Goal: Task Accomplishment & Management: Manage account settings

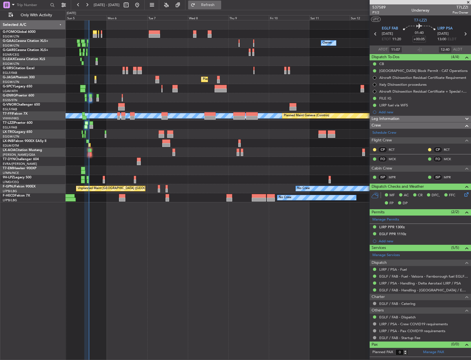
click at [219, 7] on span "Refresh" at bounding box center [207, 5] width 23 height 4
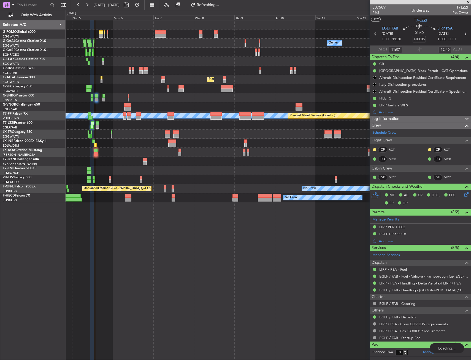
click at [202, 40] on div "Owner No Crew Owner Owner No Crew Planned Maint [GEOGRAPHIC_DATA] ([GEOGRAPHIC_…" at bounding box center [268, 111] width 405 height 182
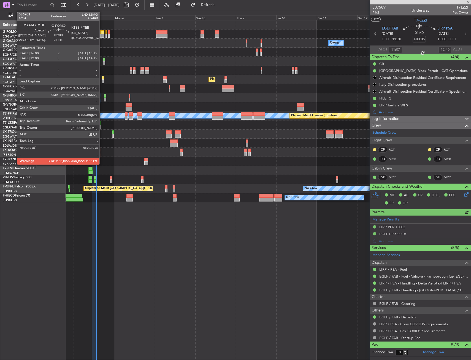
click at [102, 33] on div at bounding box center [102, 32] width 4 height 4
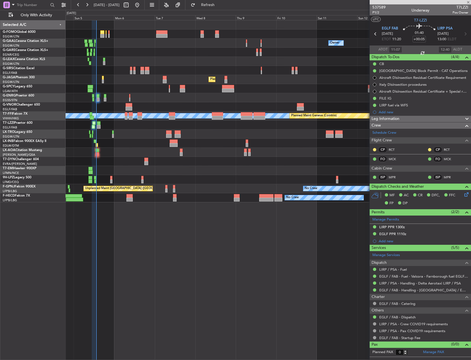
type input "-00:10"
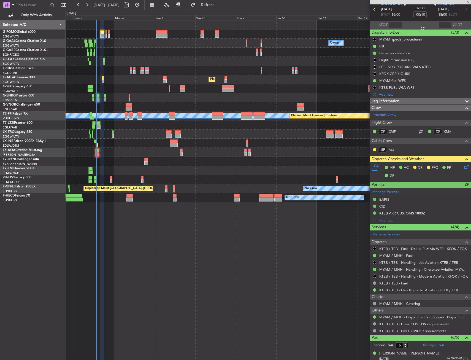
scroll to position [55, 0]
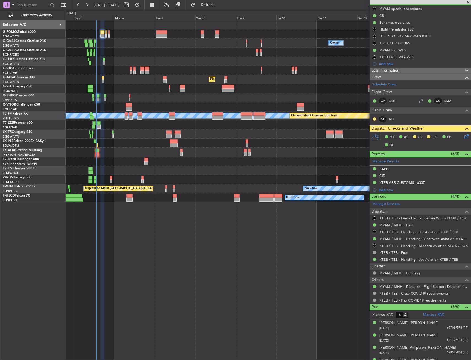
click at [463, 137] on icon at bounding box center [465, 135] width 4 height 4
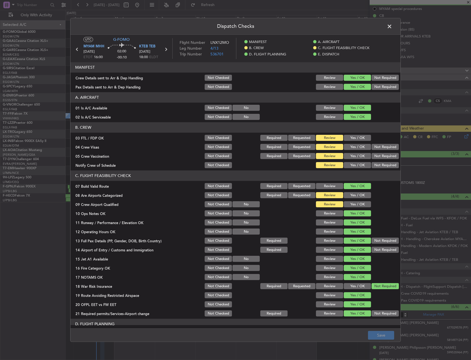
click at [352, 132] on header "B. CREW" at bounding box center [236, 127] width 330 height 10
drag, startPoint x: 353, startPoint y: 134, endPoint x: 375, endPoint y: 143, distance: 23.2
click at [355, 136] on div "Yes / OK" at bounding box center [357, 138] width 28 height 8
click at [375, 143] on div "Not Required" at bounding box center [385, 147] width 28 height 8
click at [374, 151] on section "B. CREW 03 FTL / FDP OK Not Checked Required Requested Review Yes / OK 04 Crew …" at bounding box center [236, 145] width 330 height 47
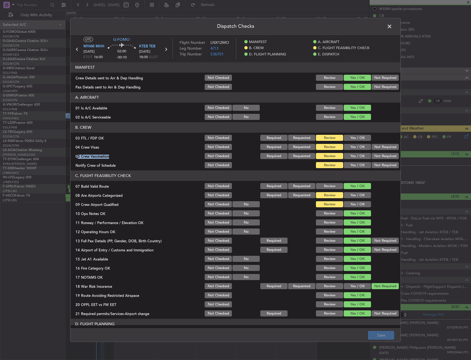
click at [375, 147] on button "Not Required" at bounding box center [385, 147] width 27 height 6
click at [361, 142] on div "Yes / OK" at bounding box center [357, 138] width 28 height 8
click at [360, 143] on div "Yes / OK" at bounding box center [357, 147] width 28 height 8
click at [375, 156] on button "Not Required" at bounding box center [385, 156] width 27 height 6
click at [359, 142] on section "B. CREW 03 FTL / FDP OK Not Checked Required Requested Review Yes / OK 04 Crew …" at bounding box center [236, 145] width 330 height 47
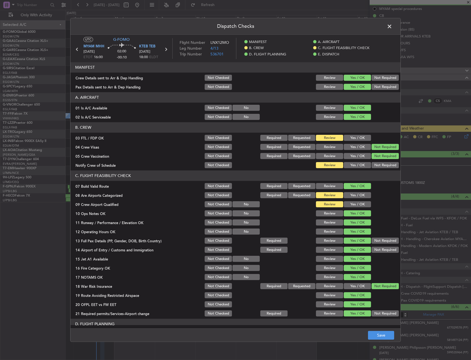
click at [355, 140] on button "Yes / OK" at bounding box center [357, 138] width 27 height 6
click at [354, 163] on button "Yes / OK" at bounding box center [357, 165] width 27 height 6
click at [346, 222] on button "Yes / OK" at bounding box center [357, 223] width 27 height 6
drag, startPoint x: 350, startPoint y: 200, endPoint x: 353, endPoint y: 197, distance: 3.9
click at [351, 200] on section "C. FLIGHT FEASIBILITY CHECK 07 Build Valid Route Not Checked Required Requested…" at bounding box center [236, 244] width 330 height 147
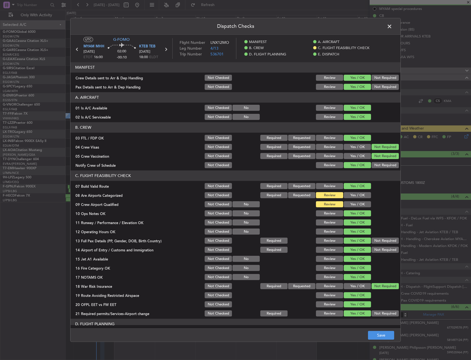
drag, startPoint x: 353, startPoint y: 198, endPoint x: 353, endPoint y: 204, distance: 6.3
click at [353, 200] on section "C. FLIGHT FEASIBILITY CHECK 07 Build Valid Route Not Checked Required Requested…" at bounding box center [236, 244] width 330 height 147
click at [353, 206] on section "C. FLIGHT FEASIBILITY CHECK 07 Build Valid Route Not Checked Required Requested…" at bounding box center [236, 244] width 330 height 147
click at [355, 194] on button "Yes / OK" at bounding box center [357, 195] width 27 height 6
click at [355, 202] on button "Yes / OK" at bounding box center [357, 204] width 27 height 6
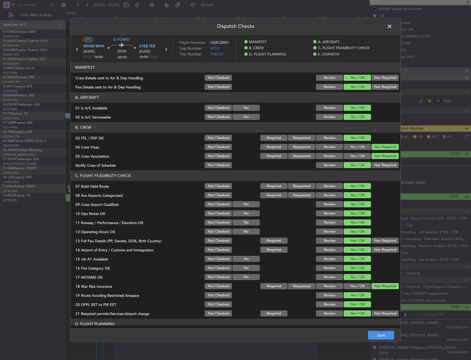
click at [382, 330] on footer "Save" at bounding box center [236, 334] width 330 height 13
click at [383, 333] on button "Save" at bounding box center [381, 335] width 26 height 9
click at [392, 27] on span at bounding box center [392, 27] width 0 height 11
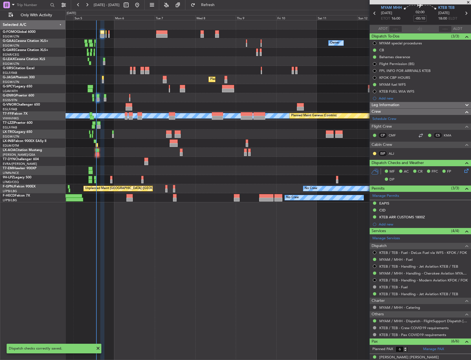
scroll to position [0, 0]
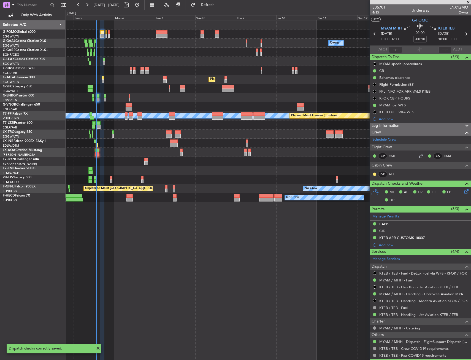
click at [463, 34] on icon at bounding box center [466, 33] width 7 height 7
type input "1"
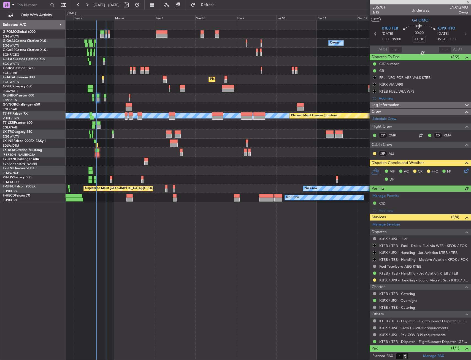
click at [463, 172] on icon at bounding box center [465, 169] width 4 height 4
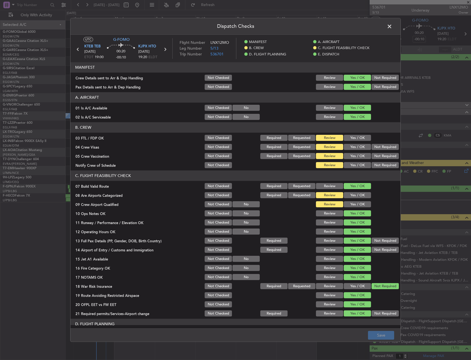
drag, startPoint x: 352, startPoint y: 140, endPoint x: 380, endPoint y: 150, distance: 29.7
click at [355, 141] on button "Yes / OK" at bounding box center [357, 138] width 27 height 6
click at [381, 150] on div "Not Required" at bounding box center [385, 147] width 28 height 8
drag, startPoint x: 376, startPoint y: 156, endPoint x: 378, endPoint y: 147, distance: 8.6
click at [375, 155] on button "Not Required" at bounding box center [385, 156] width 27 height 6
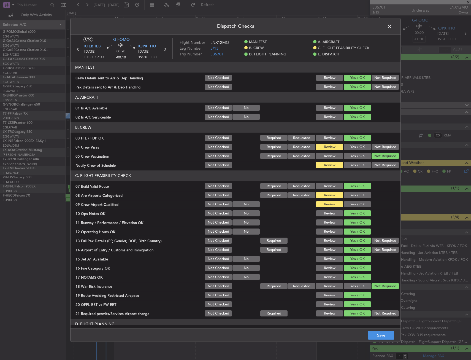
click at [378, 147] on button "Not Required" at bounding box center [385, 147] width 27 height 6
click at [352, 165] on button "Yes / OK" at bounding box center [357, 165] width 27 height 6
click at [350, 207] on button "Yes / OK" at bounding box center [357, 204] width 27 height 6
click at [350, 198] on button "Yes / OK" at bounding box center [357, 195] width 27 height 6
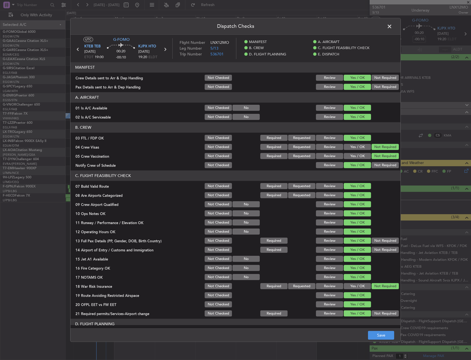
click at [197, 333] on footer "Save" at bounding box center [236, 334] width 330 height 13
click at [374, 336] on button "Save" at bounding box center [381, 335] width 26 height 9
click at [387, 31] on header "Dispatch Checks" at bounding box center [236, 26] width 330 height 17
click at [392, 28] on span at bounding box center [392, 27] width 0 height 11
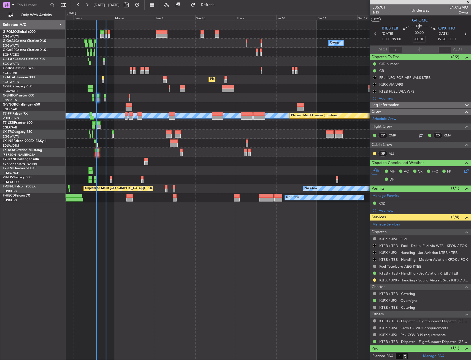
click at [462, 29] on section "KTEB TEB [DATE] ETOT 19:00 00:20 -00:10 KJPX HTO [DATE] 19:20 ELDT" at bounding box center [420, 35] width 101 height 22
click at [462, 34] on icon at bounding box center [465, 33] width 7 height 7
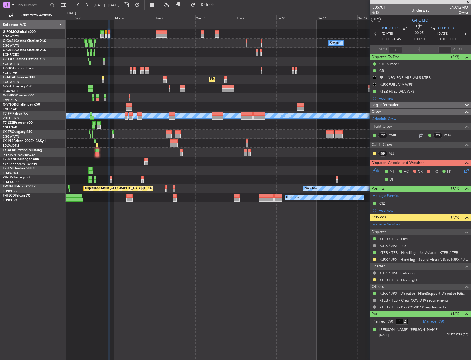
click at [90, 148] on div "Owner No Crew Owner Owner No Crew Planned Maint [GEOGRAPHIC_DATA] ([GEOGRAPHIC_…" at bounding box center [268, 111] width 405 height 182
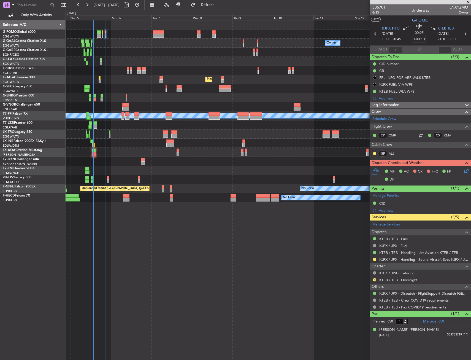
click at [96, 154] on div "No Crew [GEOGRAPHIC_DATA] ([GEOGRAPHIC_DATA]) No Crew [GEOGRAPHIC_DATA] ([GEOGR…" at bounding box center [268, 152] width 405 height 9
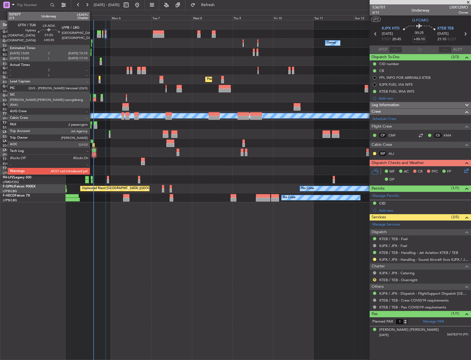
click at [92, 154] on div at bounding box center [94, 154] width 4 height 4
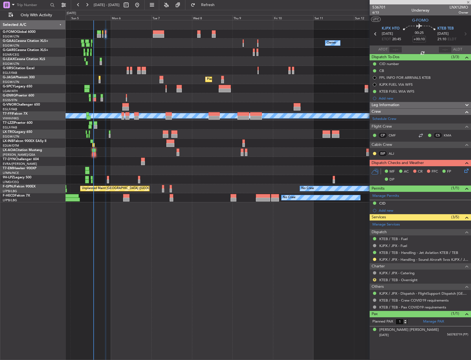
type input "+00:35"
type input "2"
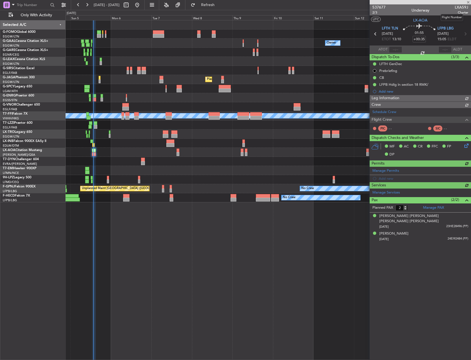
click at [460, 6] on span "LXA59J" at bounding box center [461, 7] width 13 height 6
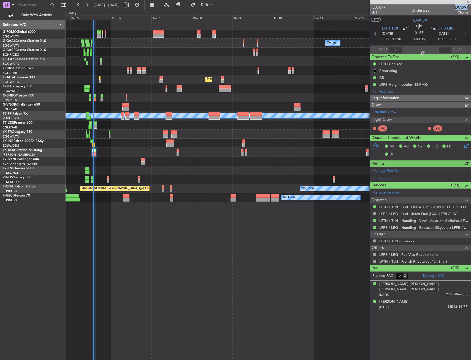
click at [460, 6] on span "LXA59J" at bounding box center [461, 7] width 13 height 6
copy span "LXA59J"
click at [396, 48] on input "text" at bounding box center [395, 49] width 13 height 7
click at [402, 40] on div "01:55 +00:35" at bounding box center [419, 34] width 36 height 20
type input "13:15"
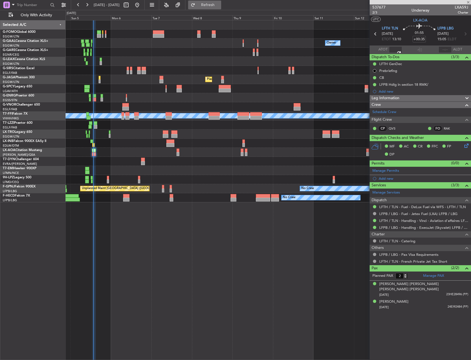
click at [220, 4] on span "Refresh" at bounding box center [207, 5] width 23 height 4
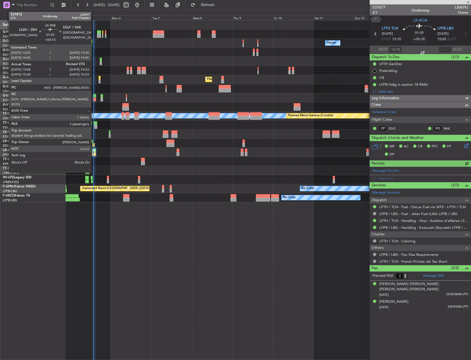
click at [94, 145] on div at bounding box center [93, 145] width 2 height 4
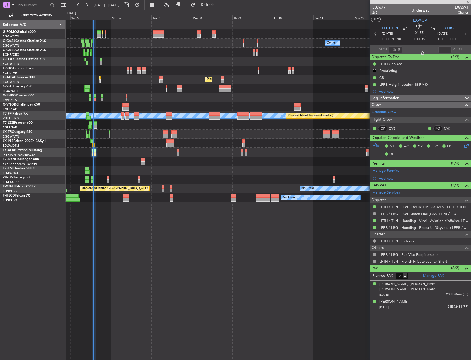
type input "+00:15"
type input "13:08"
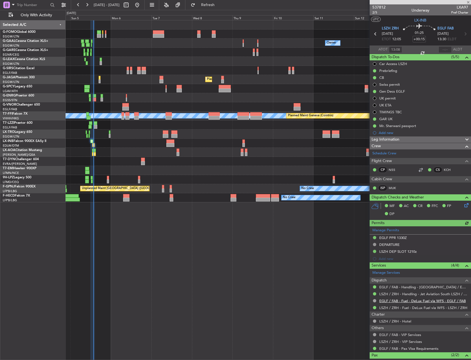
click at [399, 301] on link "EGLF / FAB - Fuel - DeLux Fuel via WFS - EGLF / FAB" at bounding box center [422, 300] width 87 height 5
click at [212, 259] on div "Owner Owner No Crew Owner No Crew Planned Maint [GEOGRAPHIC_DATA] ([GEOGRAPHIC_…" at bounding box center [269, 190] width 406 height 340
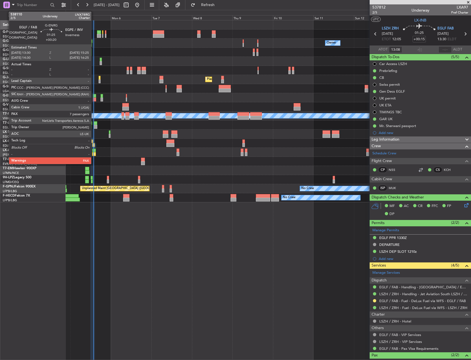
click at [94, 96] on div at bounding box center [94, 96] width 3 height 4
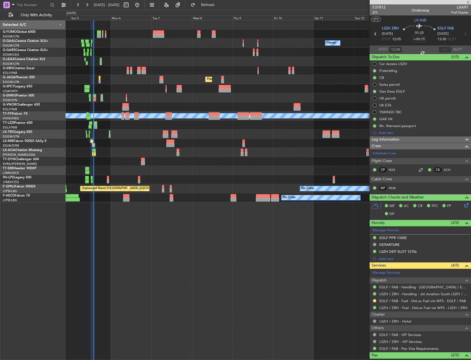
type input "+00:20"
type input "7"
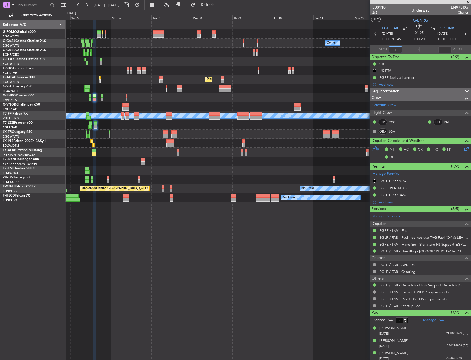
click at [396, 48] on input "text" at bounding box center [395, 49] width 13 height 7
click at [400, 44] on section "EGLF FAB [DATE] ETOT 13:45 01:25 +00:20 EGPE INV [DATE] 15:10 ELDT" at bounding box center [420, 35] width 101 height 22
type input "13:48"
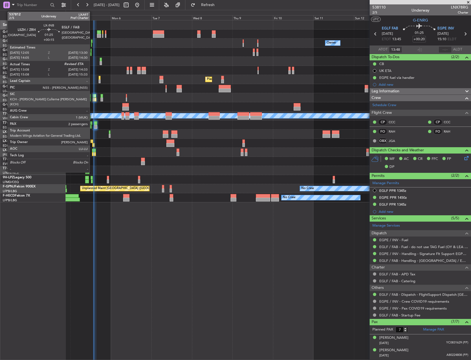
click at [92, 144] on div at bounding box center [93, 145] width 2 height 4
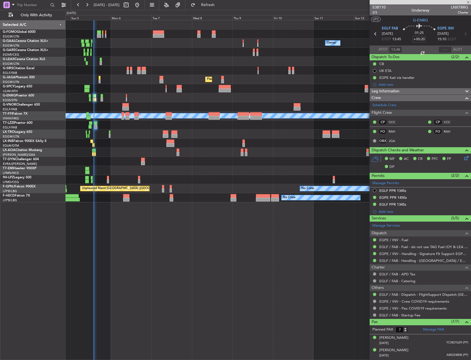
type input "+00:15"
type input "13:08"
type input "2"
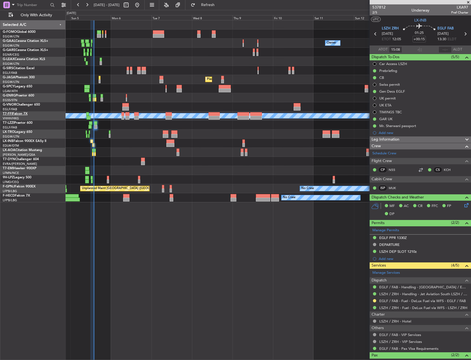
type input "13:08"
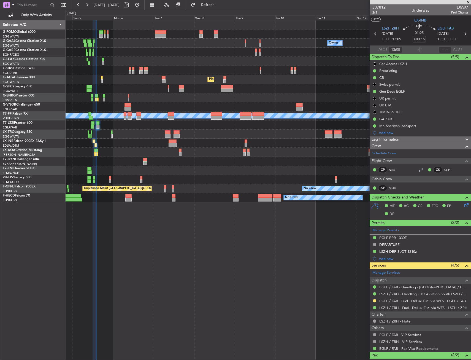
click at [163, 132] on div "Owner No Crew Owner Owner No Crew Planned Maint [GEOGRAPHIC_DATA] ([GEOGRAPHIC_…" at bounding box center [268, 111] width 405 height 182
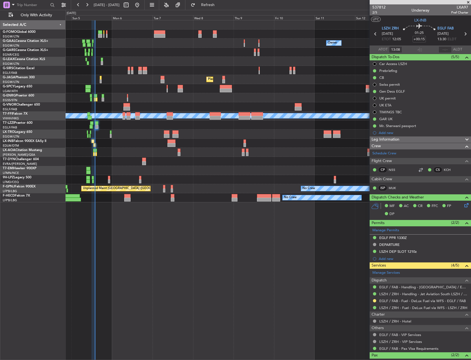
click at [180, 271] on div "Owner No Crew Owner Owner No Crew Planned Maint [GEOGRAPHIC_DATA] ([GEOGRAPHIC_…" at bounding box center [269, 190] width 406 height 340
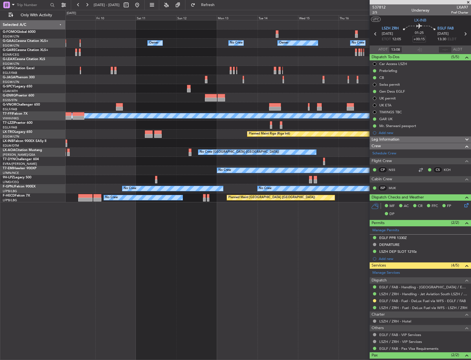
click at [71, 164] on div "Owner No Crew Owner Owner No Crew Owner Planned Maint [GEOGRAPHIC_DATA] ([GEOGR…" at bounding box center [268, 111] width 405 height 182
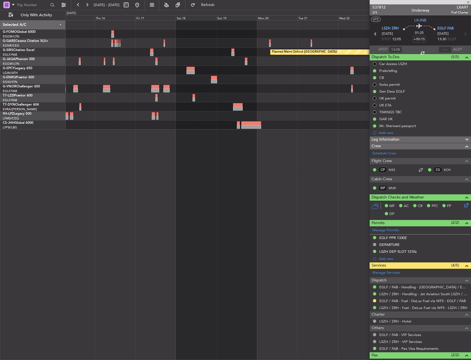
type input "0"
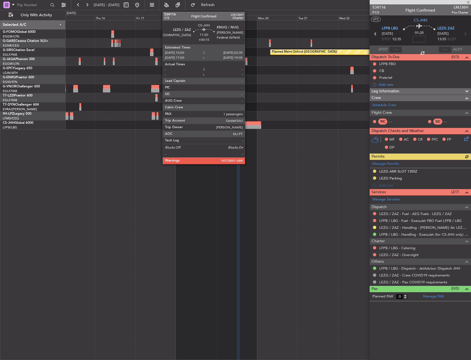
click at [247, 127] on div at bounding box center [251, 127] width 20 height 4
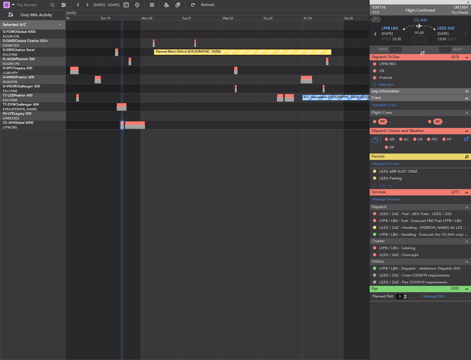
type input "+00:15"
type input "1"
click at [153, 117] on div "Planned Maint Oxford ([GEOGRAPHIC_DATA]) A/C Unavailable [GEOGRAPHIC_DATA] ([GE…" at bounding box center [268, 74] width 405 height 109
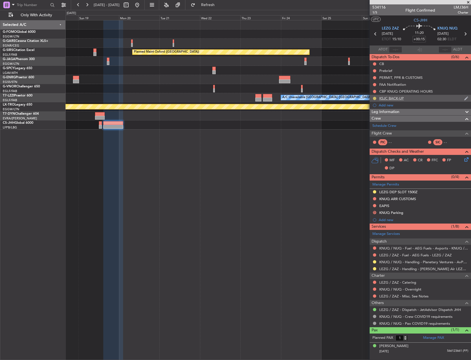
click at [375, 99] on button at bounding box center [374, 98] width 3 height 3
click at [373, 123] on span "Completed" at bounding box center [377, 123] width 18 height 6
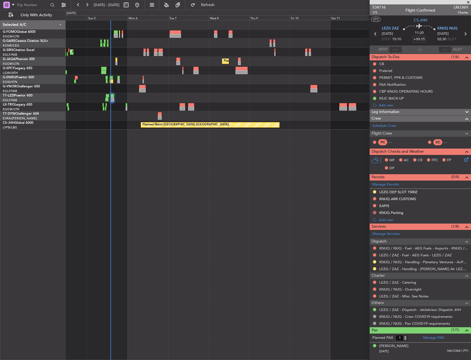
click at [471, 127] on html "[DATE] - [DATE] Refresh Quick Links Only With Activity Planned Maint [GEOGRAPHI…" at bounding box center [235, 180] width 471 height 360
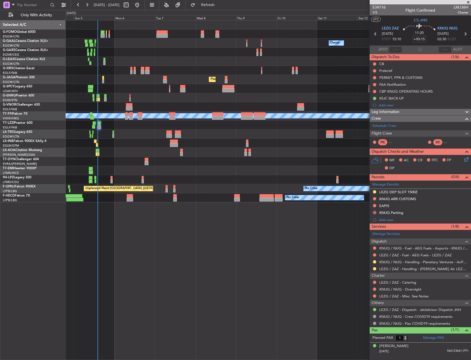
click at [0, 104] on html "[DATE] - [DATE] Refresh Quick Links Only With Activity Owner No Crew Owner Owne…" at bounding box center [235, 180] width 471 height 360
click at [0, 109] on html "[DATE] - [DATE] Refresh Quick Links Only With Activity Owner No Crew Owner Owne…" at bounding box center [235, 180] width 471 height 360
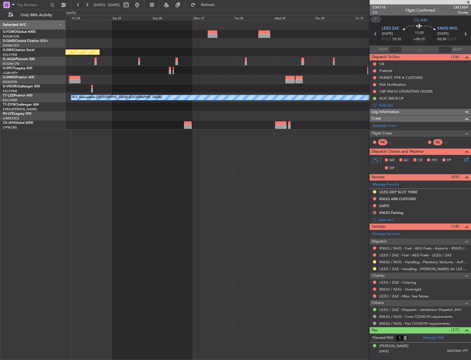
click at [0, 125] on html "[DATE] - [DATE] Refresh Quick Links Only With Activity Planned Maint [GEOGRAPHI…" at bounding box center [235, 180] width 471 height 360
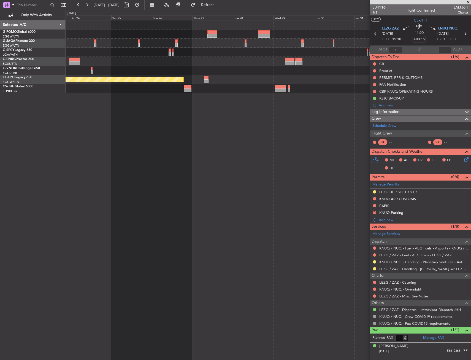
drag, startPoint x: 400, startPoint y: 74, endPoint x: 401, endPoint y: 79, distance: 5.3
click at [400, 74] on div "PERMIT, PPR & CUSTOMS" at bounding box center [420, 77] width 101 height 7
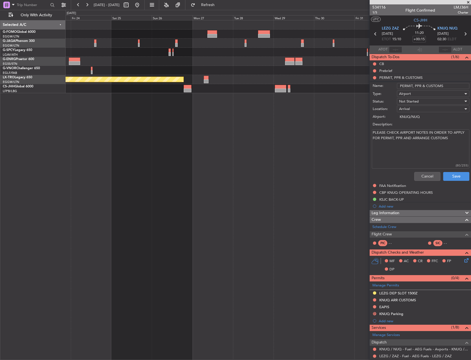
click at [422, 171] on div "Cancel Save" at bounding box center [419, 176] width 104 height 13
click at [421, 175] on button "Cancel" at bounding box center [427, 176] width 26 height 9
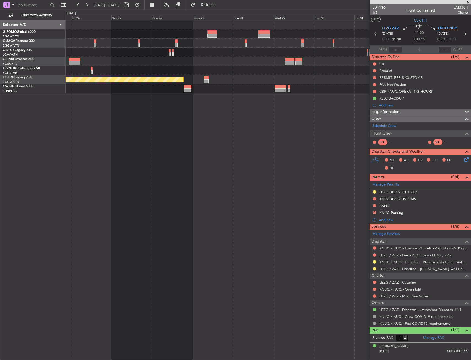
click at [442, 29] on span "KNUQ NUQ" at bounding box center [447, 29] width 20 height 6
click at [471, 111] on html "[DATE] - [DATE] Refresh Quick Links Only With Activity Planned Maint [GEOGRAPHI…" at bounding box center [235, 180] width 471 height 360
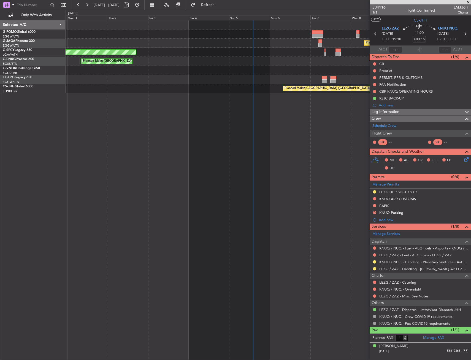
click at [471, 104] on html "[DATE] - [DATE] Refresh Quick Links Only With Activity Planned Maint [GEOGRAPHI…" at bounding box center [235, 180] width 471 height 360
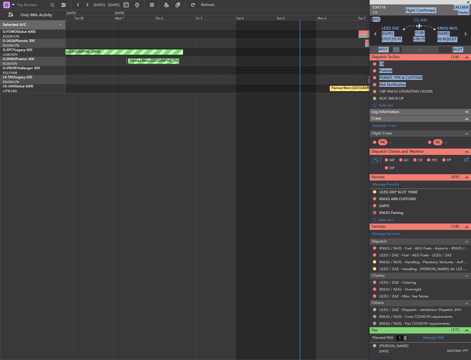
drag, startPoint x: 359, startPoint y: 91, endPoint x: 234, endPoint y: 85, distance: 125.5
click at [184, 86] on fb-app "[DATE] - [DATE] Refresh Quick Links Only With Activity Planned Maint [GEOGRAPHI…" at bounding box center [235, 182] width 471 height 356
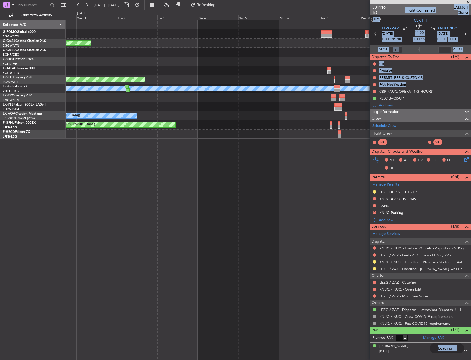
click at [0, 68] on html "[DATE] - [DATE] Refreshing... Quick Links Only With Activity Planned [GEOGRAPHI…" at bounding box center [235, 180] width 471 height 360
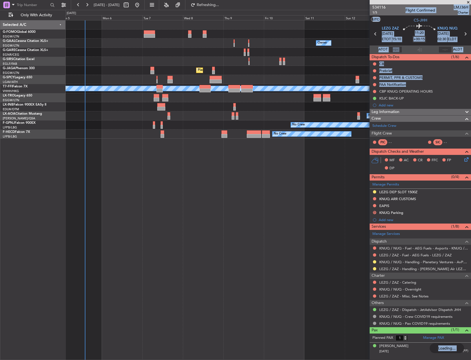
click at [191, 60] on div at bounding box center [268, 61] width 405 height 9
click at [409, 46] on section "ATOT ALDT" at bounding box center [420, 49] width 101 height 8
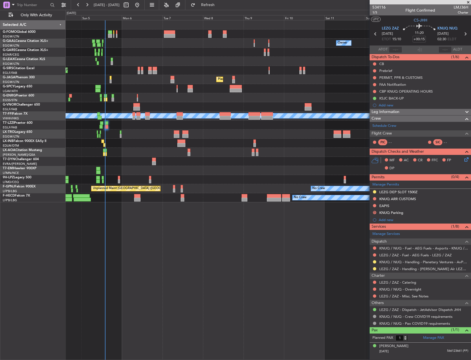
click at [110, 204] on div "Owner Owner No Crew Owner No Crew Planned Maint [GEOGRAPHIC_DATA] ([GEOGRAPHIC_…" at bounding box center [269, 190] width 406 height 340
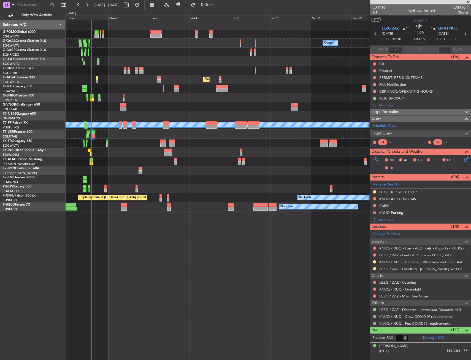
click at [99, 207] on div "Owner Owner No Crew Owner No Crew Planned Maint [GEOGRAPHIC_DATA] ([GEOGRAPHIC_…" at bounding box center [269, 190] width 406 height 340
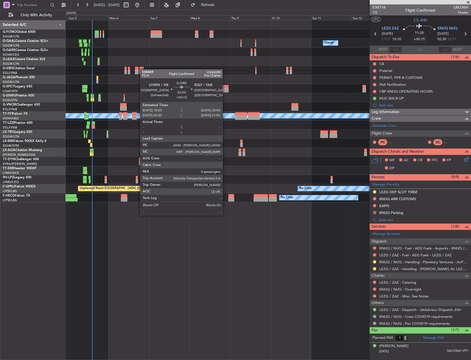
click at [143, 69] on div "Planned Maint [GEOGRAPHIC_DATA] ([GEOGRAPHIC_DATA])" at bounding box center [268, 70] width 405 height 9
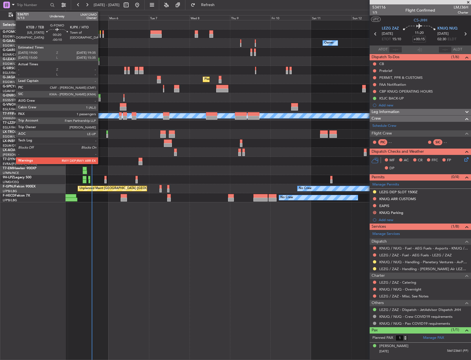
click at [101, 33] on div at bounding box center [100, 32] width 1 height 4
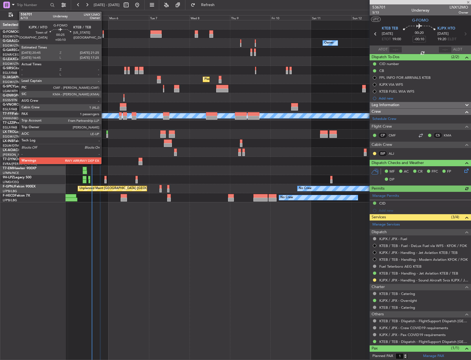
click at [104, 34] on div at bounding box center [102, 36] width 1 height 4
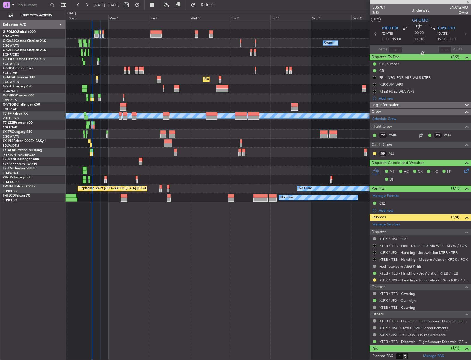
type input "+00:10"
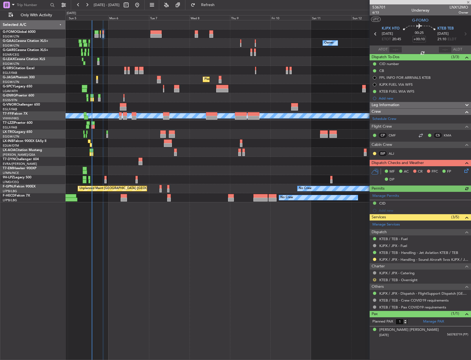
click at [374, 279] on button "R" at bounding box center [374, 279] width 3 height 3
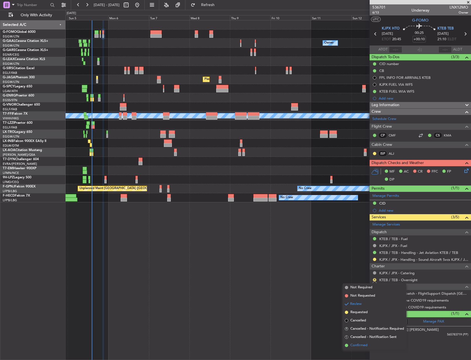
click at [360, 344] on span "Confirmed" at bounding box center [358, 345] width 17 height 6
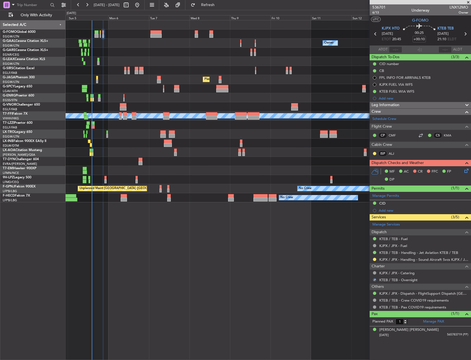
click at [463, 174] on div "MF AC CR FFC FP DP" at bounding box center [422, 175] width 81 height 16
click at [464, 172] on icon at bounding box center [465, 169] width 4 height 4
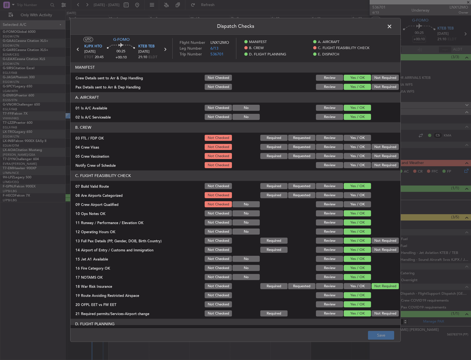
click at [355, 136] on div "Yes / OK" at bounding box center [357, 138] width 28 height 8
click at [355, 138] on button "Yes / OK" at bounding box center [357, 138] width 27 height 6
drag, startPoint x: 373, startPoint y: 144, endPoint x: 372, endPoint y: 152, distance: 7.2
click at [373, 145] on button "Not Required" at bounding box center [385, 147] width 27 height 6
click at [372, 154] on button "Not Required" at bounding box center [385, 156] width 27 height 6
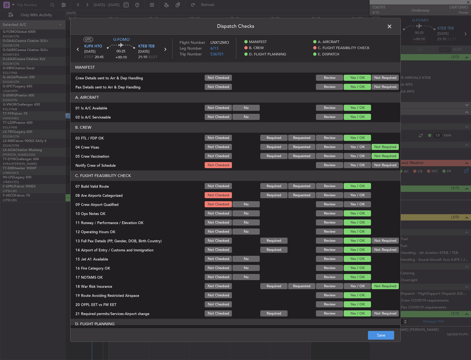
drag, startPoint x: 360, startPoint y: 164, endPoint x: 360, endPoint y: 180, distance: 16.3
click at [359, 164] on button "Yes / OK" at bounding box center [357, 165] width 27 height 6
drag, startPoint x: 356, startPoint y: 192, endPoint x: 356, endPoint y: 198, distance: 5.8
click at [356, 193] on button "Yes / OK" at bounding box center [357, 195] width 27 height 6
drag, startPoint x: 356, startPoint y: 199, endPoint x: 356, endPoint y: 203, distance: 3.9
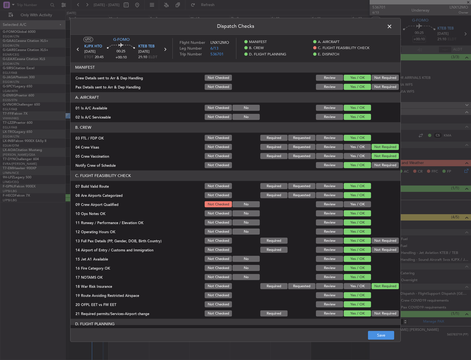
click at [356, 201] on section "C. FLIGHT FEASIBILITY CHECK 07 Build Valid Route Not Checked Required Requested…" at bounding box center [236, 244] width 330 height 147
click at [356, 203] on button "Yes / OK" at bounding box center [357, 204] width 27 height 6
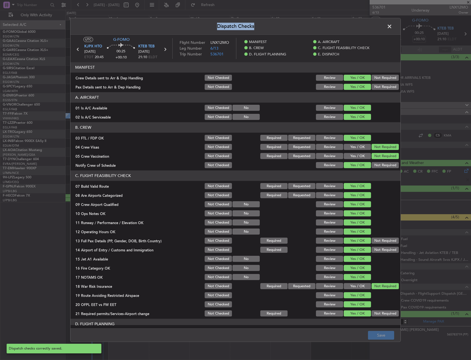
drag, startPoint x: 387, startPoint y: 27, endPoint x: 327, endPoint y: 30, distance: 60.1
click at [327, 30] on div "Dispatch Checks UTC G-FOMO KJPX HTO 05/10/2025 ETOT 20:45 00:25 +00:10 KTEB TEB…" at bounding box center [235, 180] width 331 height 324
drag, startPoint x: 332, startPoint y: 29, endPoint x: 381, endPoint y: 26, distance: 49.1
click at [333, 29] on header "Dispatch Checks" at bounding box center [236, 26] width 330 height 17
drag, startPoint x: 383, startPoint y: 26, endPoint x: 392, endPoint y: 27, distance: 9.5
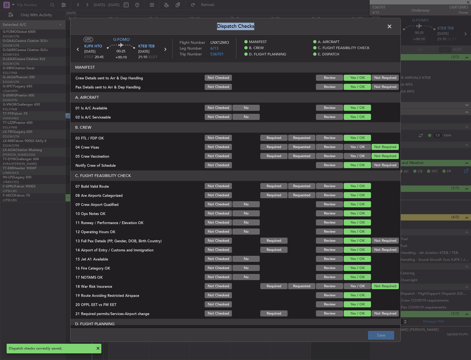
click at [384, 26] on header "Dispatch Checks" at bounding box center [236, 26] width 330 height 17
click at [392, 27] on span at bounding box center [392, 27] width 0 height 11
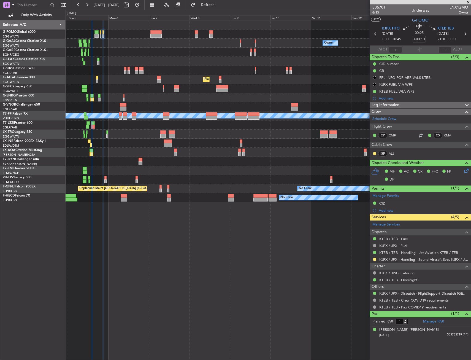
click at [102, 53] on div at bounding box center [268, 52] width 405 height 9
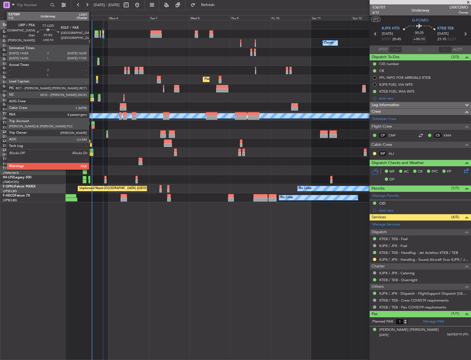
click at [91, 124] on div at bounding box center [93, 123] width 4 height 4
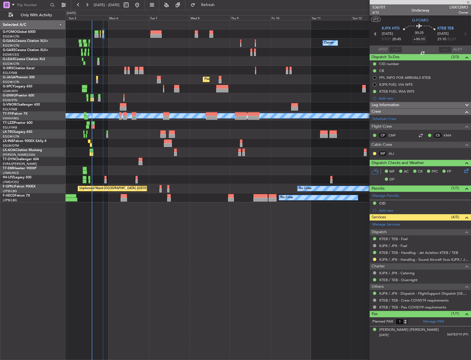
type input "8"
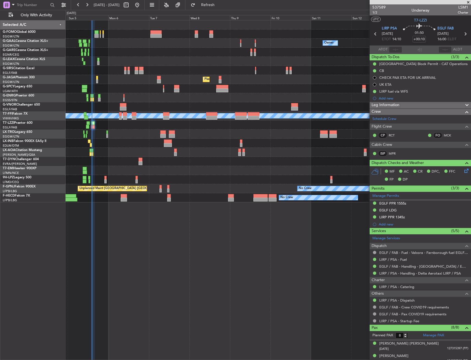
click at [175, 248] on div "Owner Owner No Crew Owner No Crew Planned Maint London (Farnborough) Planned Ma…" at bounding box center [269, 190] width 406 height 340
click at [97, 249] on div "Owner Owner No Crew Owner No Crew Planned Maint London (Farnborough) Planned Ma…" at bounding box center [269, 190] width 406 height 340
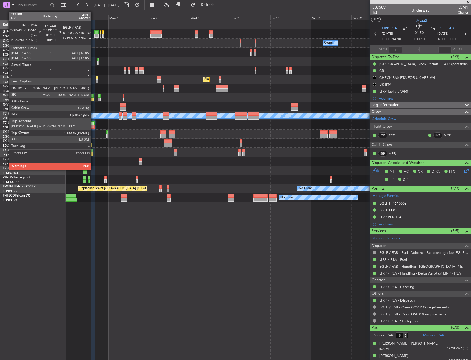
click at [94, 123] on div at bounding box center [93, 123] width 4 height 4
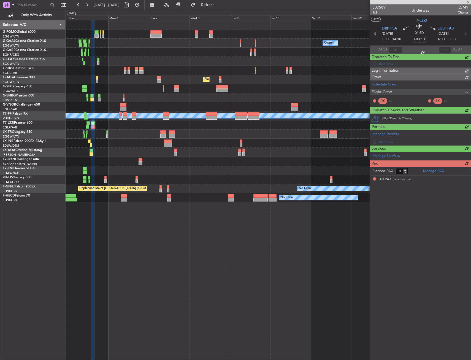
click at [165, 279] on div "Owner Owner No Crew Owner No Crew Planned Maint London (Farnborough) Planned Ma…" at bounding box center [269, 190] width 406 height 340
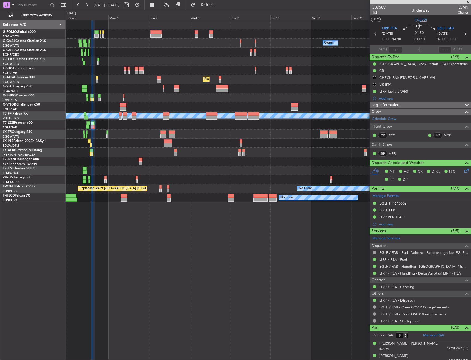
click at [143, 99] on div "Planned Maint [GEOGRAPHIC_DATA] ([GEOGRAPHIC_DATA])" at bounding box center [268, 97] width 405 height 9
click at [196, 212] on div "Owner Owner No Crew Owner No Crew Planned Maint [GEOGRAPHIC_DATA] ([GEOGRAPHIC_…" at bounding box center [269, 190] width 406 height 340
click at [100, 63] on div at bounding box center [268, 61] width 405 height 9
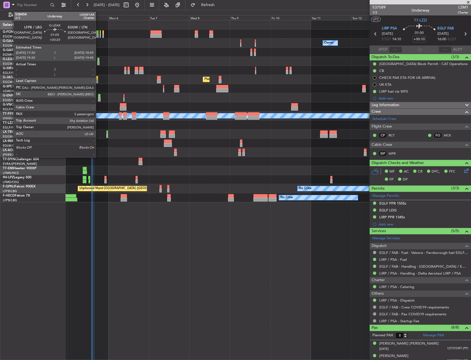
click at [98, 63] on div at bounding box center [98, 63] width 2 height 4
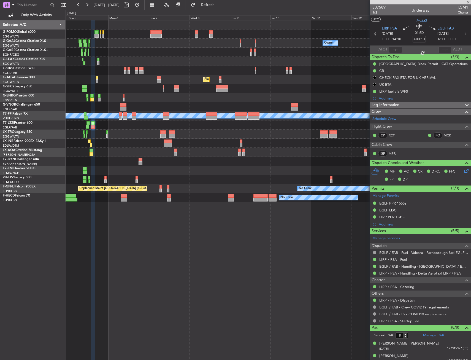
type input "+00:25"
type input "5"
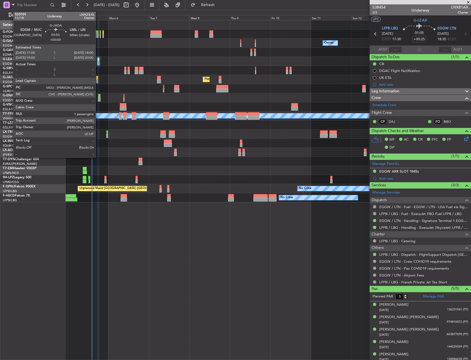
click at [98, 83] on div at bounding box center [97, 81] width 2 height 4
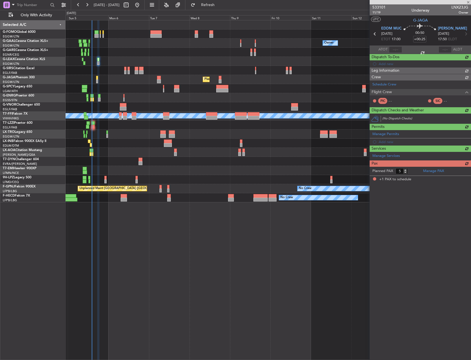
type input "1"
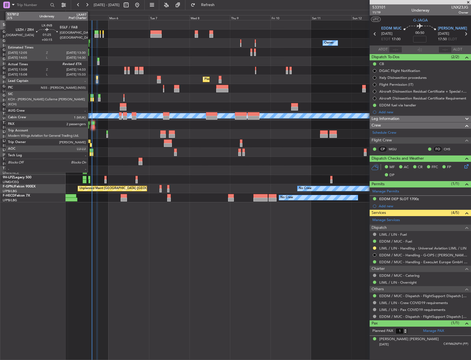
click at [90, 145] on div at bounding box center [91, 145] width 2 height 4
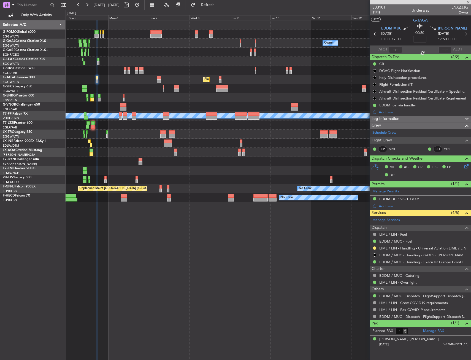
type input "+00:15"
type input "13:08"
type input "2"
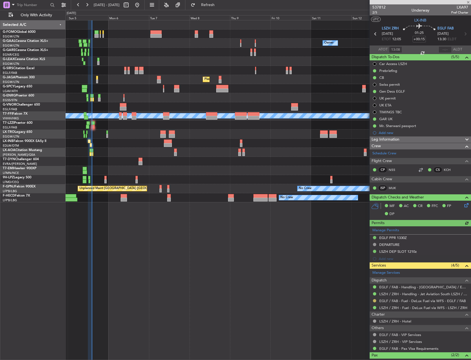
click at [375, 300] on button at bounding box center [374, 300] width 3 height 3
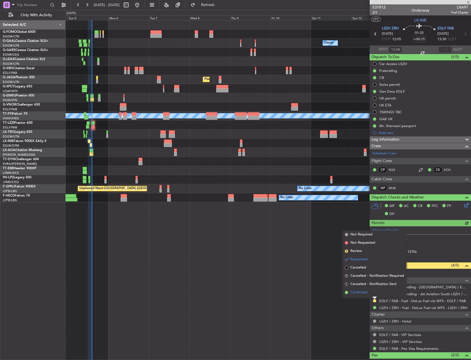
click at [360, 292] on span "Confirmed" at bounding box center [358, 293] width 17 height 6
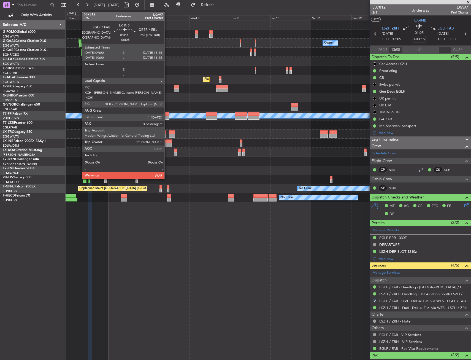
click at [167, 146] on div at bounding box center [168, 145] width 8 height 4
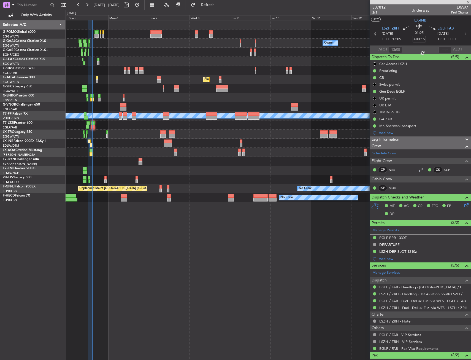
type input "+00:05"
type input "3"
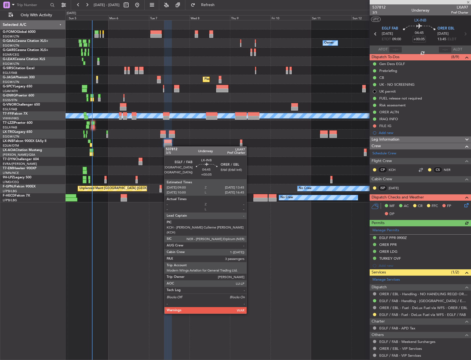
click at [372, 315] on div "EGLF / FAB - Fuel - DeLux Fuel via WFS - EGLF / FAB" at bounding box center [420, 314] width 101 height 7
click at [373, 315] on button at bounding box center [374, 314] width 3 height 3
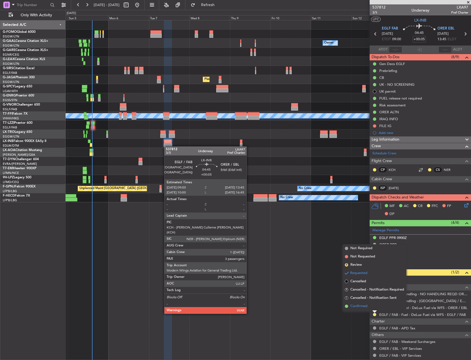
click at [371, 309] on li "Confirmed" at bounding box center [375, 306] width 64 height 8
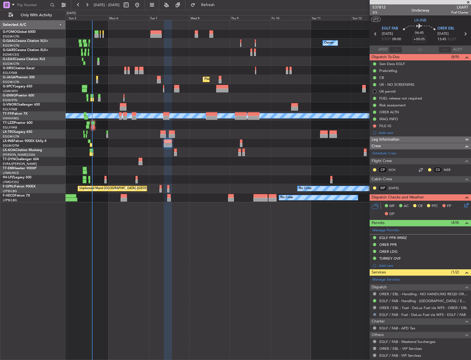
click at [132, 138] on div "Planned Maint Riga (Riga Intl)" at bounding box center [268, 133] width 405 height 9
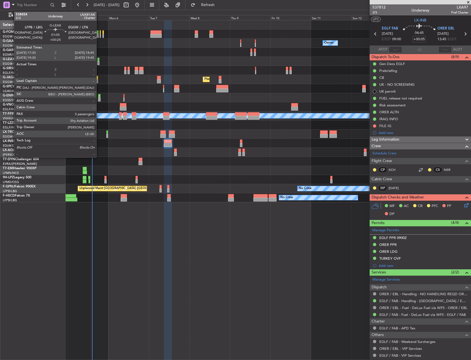
click at [99, 61] on div at bounding box center [98, 63] width 2 height 4
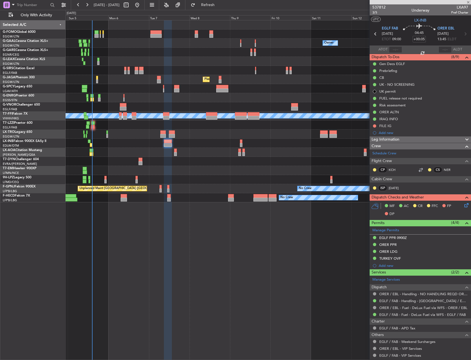
type input "+00:25"
type input "5"
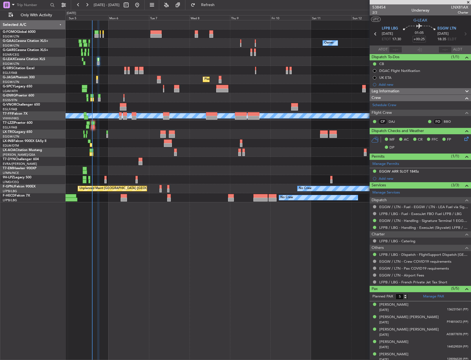
click at [137, 236] on div "Owner Owner No Crew Owner No Crew Planned Maint [GEOGRAPHIC_DATA] ([GEOGRAPHIC_…" at bounding box center [269, 190] width 406 height 340
click at [180, 242] on div "Owner Owner No Crew Owner No Crew Planned Maint [GEOGRAPHIC_DATA] ([GEOGRAPHIC_…" at bounding box center [269, 190] width 406 height 340
drag, startPoint x: 402, startPoint y: 170, endPoint x: 418, endPoint y: 174, distance: 16.5
click at [402, 170] on div "EGGW ARR SLOT 1845z" at bounding box center [399, 171] width 40 height 5
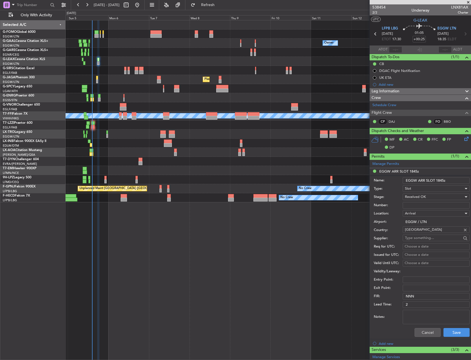
drag, startPoint x: 437, startPoint y: 180, endPoint x: 444, endPoint y: 181, distance: 6.4
click at [444, 181] on input "EGGW ARR SLOT 1845z" at bounding box center [436, 180] width 67 height 7
type input "EGGW ARR SLOT 1700z"
click at [417, 196] on span "Received OK" at bounding box center [415, 196] width 21 height 5
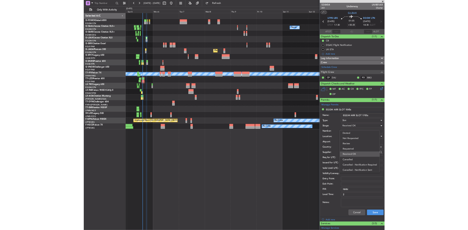
scroll to position [9, 0]
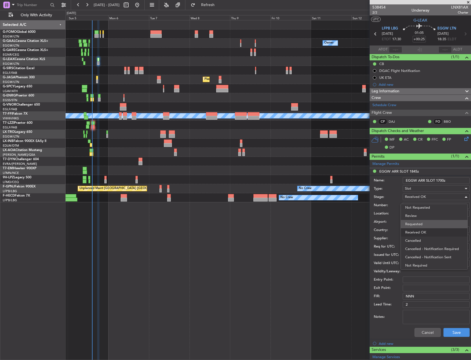
drag, startPoint x: 418, startPoint y: 229, endPoint x: 422, endPoint y: 225, distance: 5.7
click at [422, 225] on div "Denied Not Requested Review Requested Received OK Cancelled Cancelled - Notific…" at bounding box center [434, 237] width 67 height 66
click at [422, 225] on span "Requested" at bounding box center [434, 224] width 58 height 8
click at [448, 337] on div "Cancel Save" at bounding box center [422, 332] width 96 height 14
click at [453, 330] on button "Save" at bounding box center [457, 332] width 26 height 9
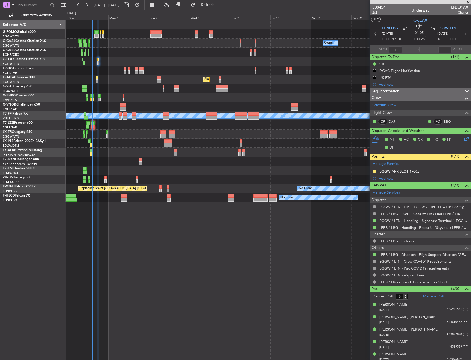
click at [410, 221] on mat-tooltip-component "EGGW / LTN - Fuel - EGGW / LTN - LEA Fuel via Signature in EGGW" at bounding box center [415, 216] width 105 height 15
click at [405, 220] on link "EGGW / LTN - Handling - Signature Terminal 1 EGGW / LTN" at bounding box center [423, 220] width 89 height 5
click at [376, 171] on button at bounding box center [374, 170] width 3 height 3
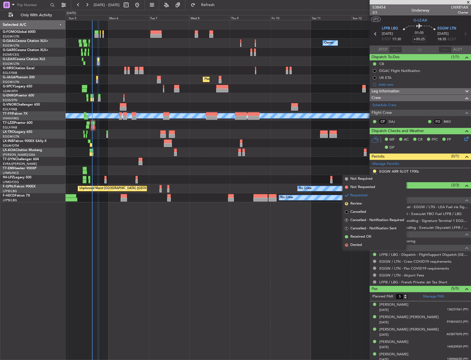
drag, startPoint x: 364, startPoint y: 234, endPoint x: 367, endPoint y: 227, distance: 8.3
click at [364, 235] on span "Received OK" at bounding box center [360, 237] width 21 height 6
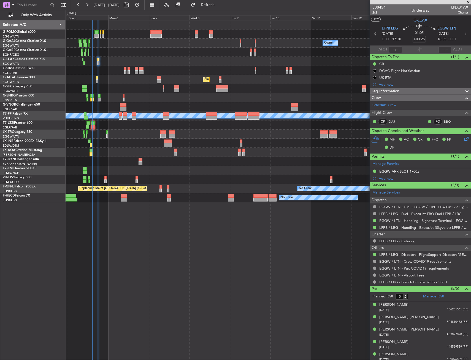
click at [401, 173] on div "EGGW ARR SLOT 1700z" at bounding box center [399, 171] width 40 height 5
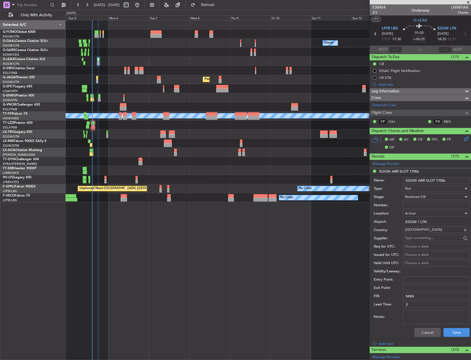
click at [444, 181] on input "EGGW ARR SLOT 1700z" at bounding box center [436, 180] width 67 height 7
click at [450, 180] on input "EGGW ARR SLOT 16z55" at bounding box center [436, 180] width 67 height 7
type input "EGGW ARR SLOT 1655z"
click at [447, 340] on li "Add new" at bounding box center [420, 342] width 101 height 7
click at [453, 330] on button "Save" at bounding box center [457, 332] width 26 height 9
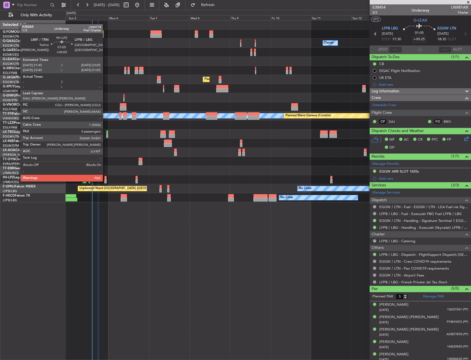
click at [105, 176] on div at bounding box center [105, 178] width 2 height 4
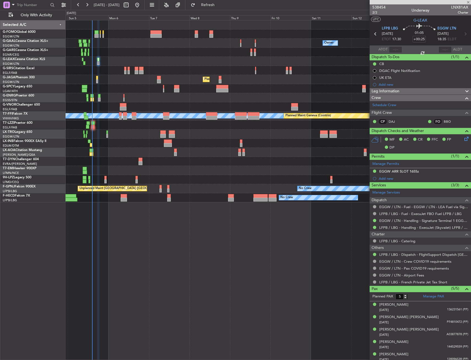
type input "+00:05"
type input "4"
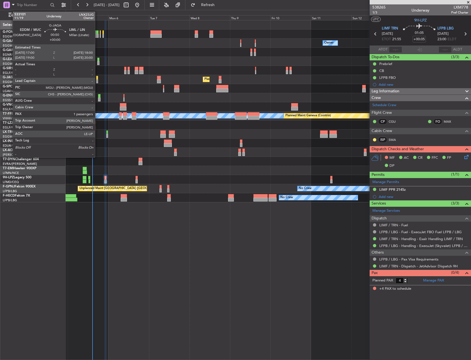
click at [98, 79] on div at bounding box center [97, 78] width 2 height 4
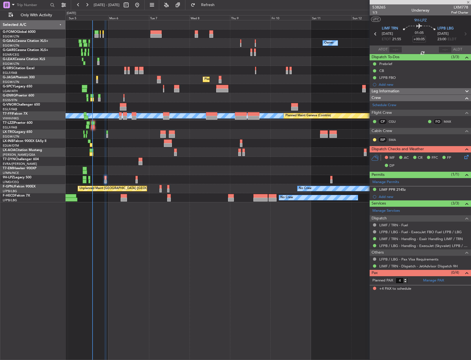
type input "1"
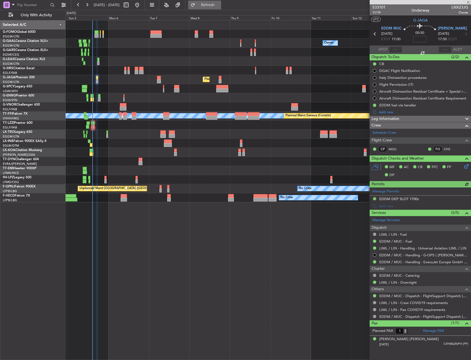
click at [214, 8] on button "Refresh" at bounding box center [204, 5] width 33 height 9
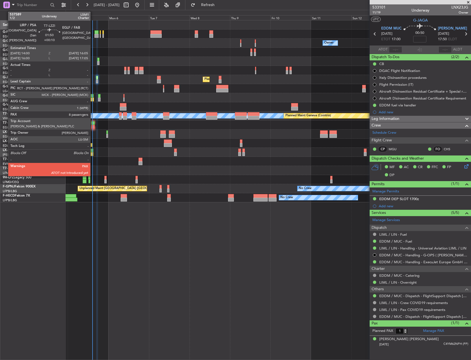
click at [93, 126] on div at bounding box center [93, 127] width 4 height 4
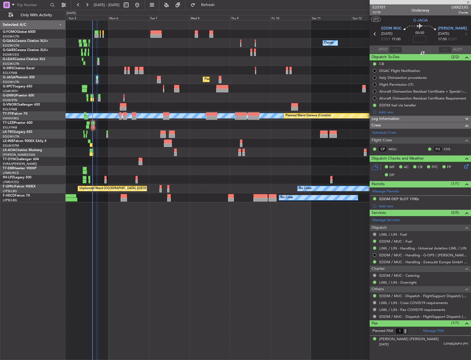
type input "+00:10"
type input "8"
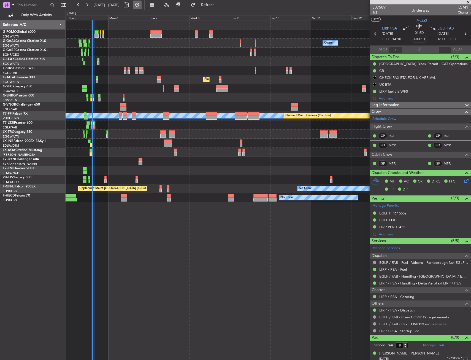
type input "14:28"
click at [132, 92] on div "Unplanned Maint Bremen Planned Maint Bremen" at bounding box center [268, 88] width 405 height 9
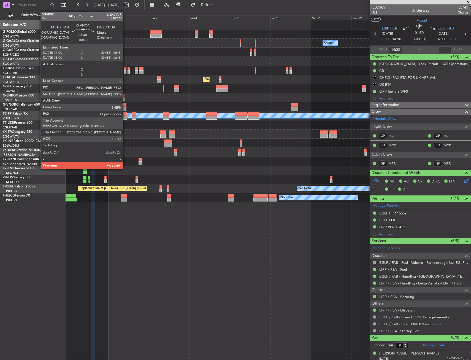
click at [125, 107] on div at bounding box center [123, 109] width 6 height 4
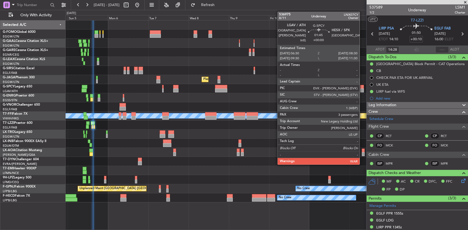
click at [363, 89] on div at bounding box center [362, 90] width 4 height 4
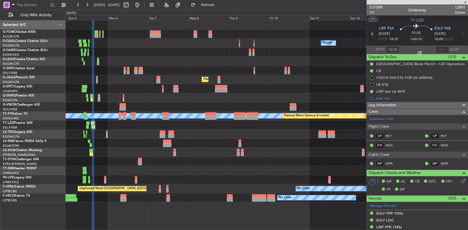
click at [352, 84] on div "Unplanned Maint Bremen Planned Maint Bremen" at bounding box center [267, 88] width 402 height 9
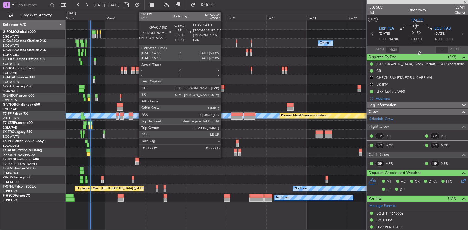
type input "3"
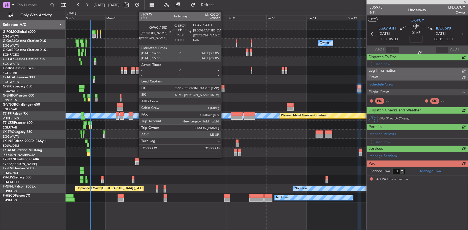
click at [224, 87] on div at bounding box center [218, 87] width 12 height 4
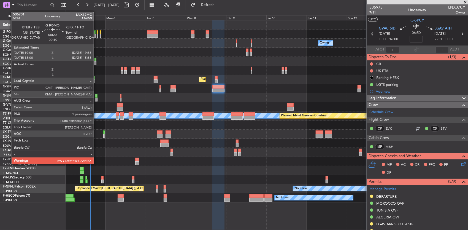
click at [95, 34] on div at bounding box center [94, 36] width 4 height 4
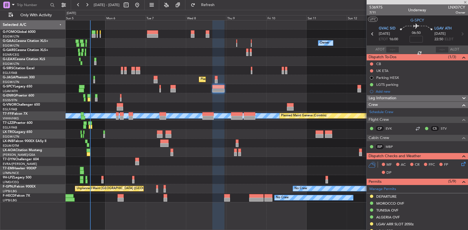
type input "-00:10"
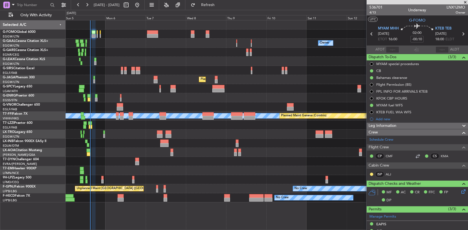
click at [148, 48] on div at bounding box center [267, 52] width 402 height 9
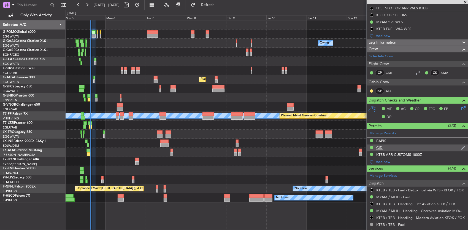
scroll to position [138, 0]
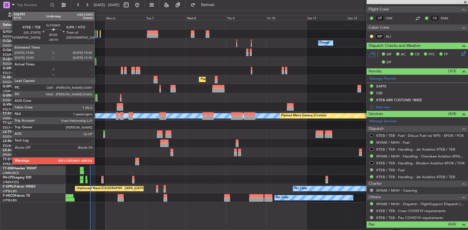
click at [97, 35] on div at bounding box center [97, 36] width 1 height 4
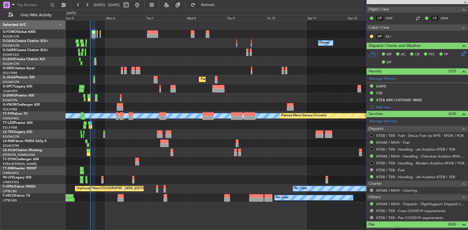
type input "1"
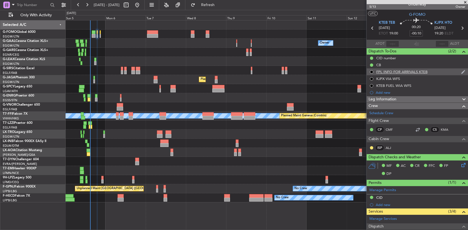
scroll to position [0, 0]
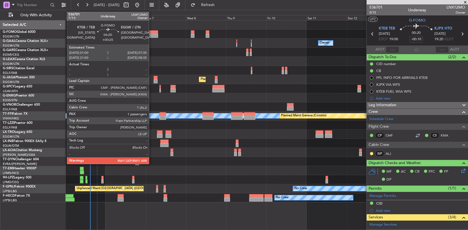
click at [152, 34] on div at bounding box center [152, 36] width 11 height 4
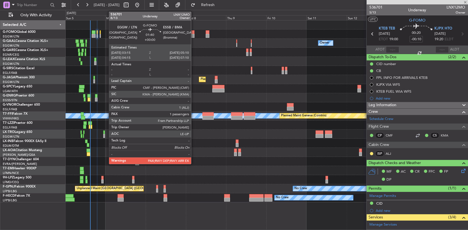
type input "+00:25"
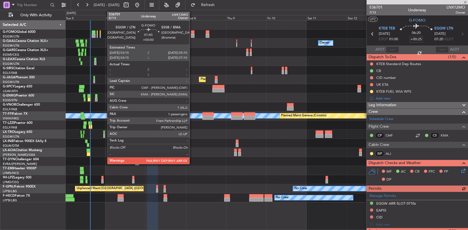
click at [192, 31] on div at bounding box center [192, 32] width 3 height 4
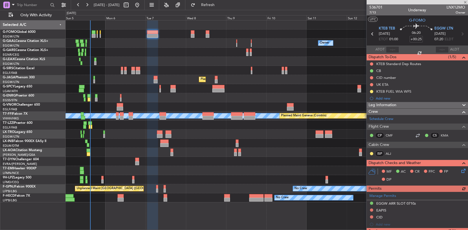
type input "2"
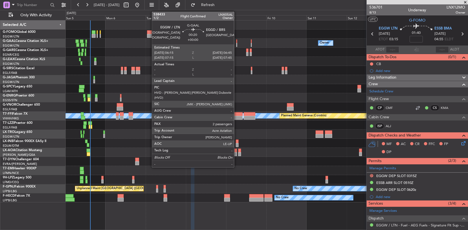
click at [237, 42] on div at bounding box center [236, 41] width 1 height 4
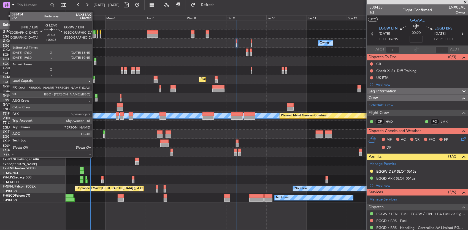
click at [95, 63] on div at bounding box center [95, 63] width 2 height 4
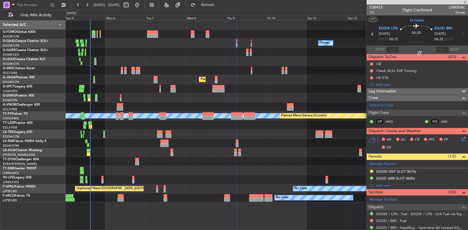
type input "+00:25"
type input "5"
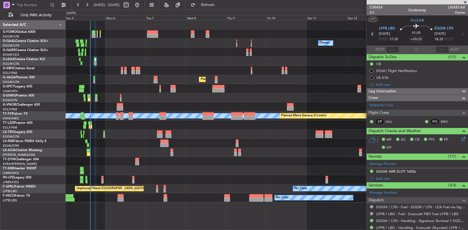
click at [261, 60] on div at bounding box center [267, 61] width 402 height 9
click at [261, 61] on div at bounding box center [267, 61] width 402 height 9
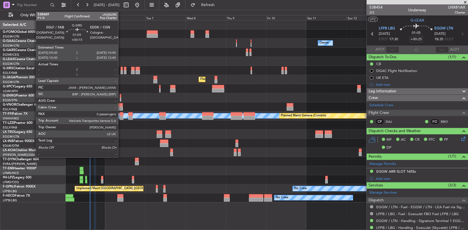
click at [120, 71] on div "Planned Maint [GEOGRAPHIC_DATA] ([GEOGRAPHIC_DATA])" at bounding box center [267, 70] width 402 height 9
click at [121, 69] on div at bounding box center [122, 69] width 2 height 4
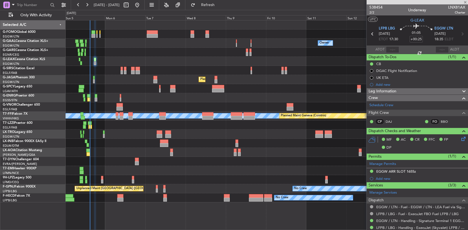
type input "+00:15"
type input "0"
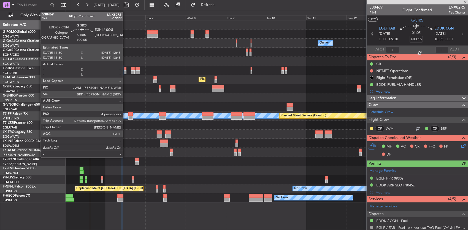
click at [126, 69] on div at bounding box center [125, 69] width 2 height 4
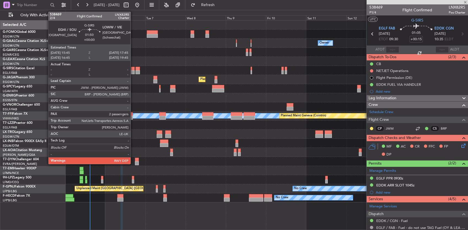
type input "+00:05"
type input "4"
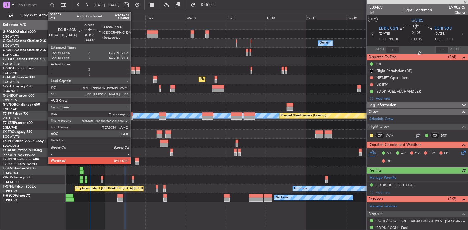
click at [133, 69] on div at bounding box center [133, 69] width 4 height 4
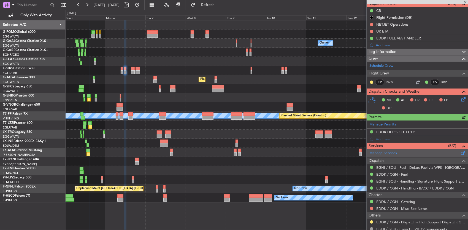
scroll to position [110, 0]
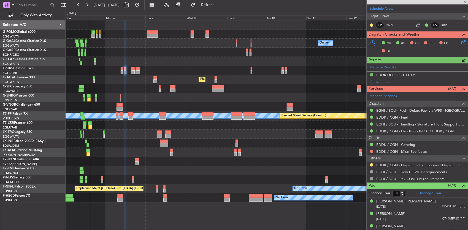
type input "2"
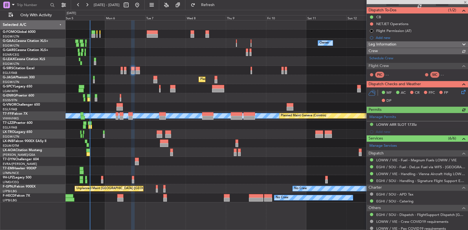
scroll to position [83, 0]
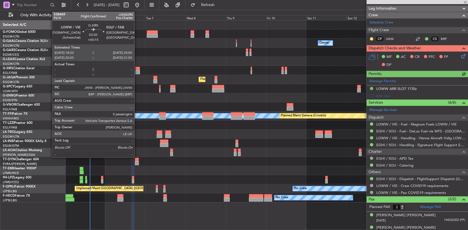
click at [137, 70] on div at bounding box center [138, 72] width 4 height 4
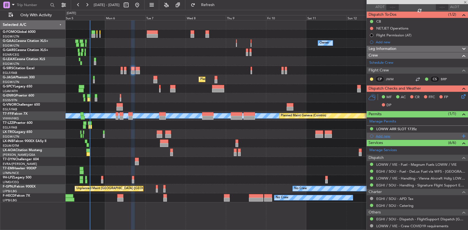
scroll to position [0, 0]
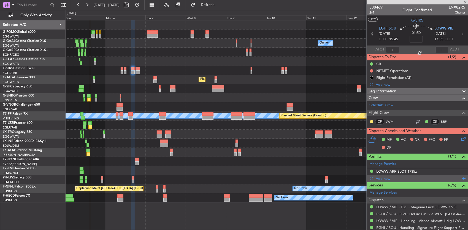
type input "+00:15"
type input "0"
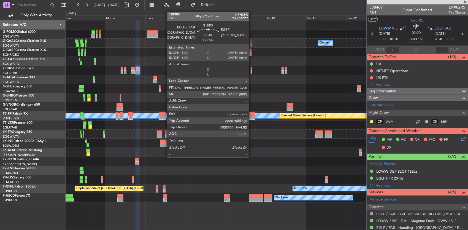
click at [252, 69] on div at bounding box center [251, 69] width 1 height 4
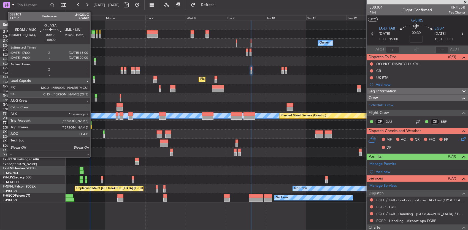
click at [93, 78] on div at bounding box center [94, 78] width 2 height 4
type input "1"
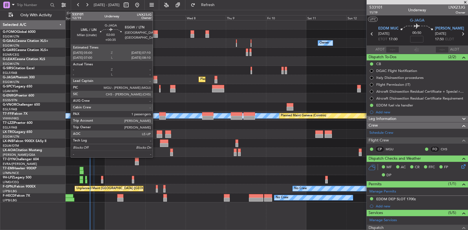
click at [156, 80] on div at bounding box center [155, 81] width 4 height 4
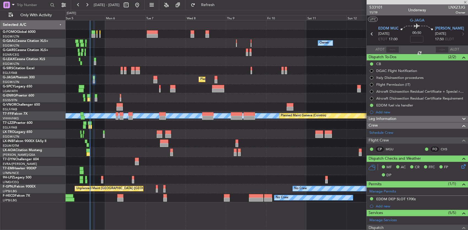
type input "+00:35"
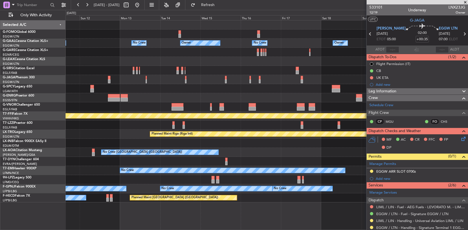
click at [0, 86] on html "05 Oct 2025 - 15 Oct 2025 Refresh Quick Links Only With Activity Owner No Crew …" at bounding box center [234, 115] width 468 height 230
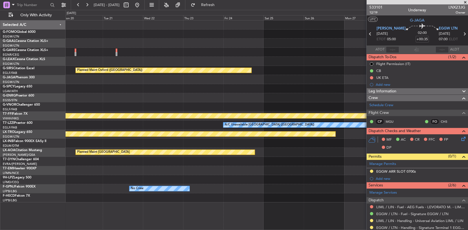
click at [0, 93] on html "05 Oct 2025 - 15 Oct 2025 Refresh Quick Links Only With Activity Owner Planned …" at bounding box center [234, 115] width 468 height 230
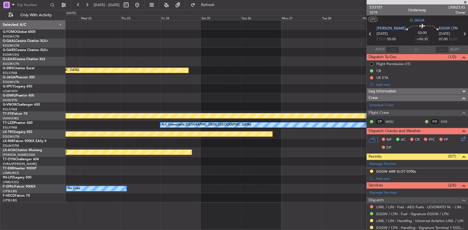
click at [179, 78] on div "Planned Maint Oxford (Kidlington) MEL MEL Planned Maint Geneva (Cointrin) A/C U…" at bounding box center [267, 111] width 402 height 182
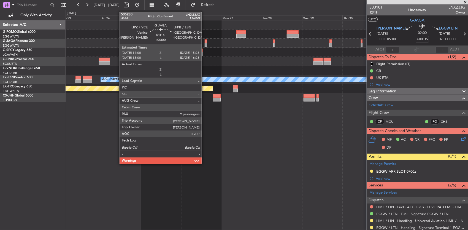
click at [205, 43] on div at bounding box center [206, 45] width 2 height 4
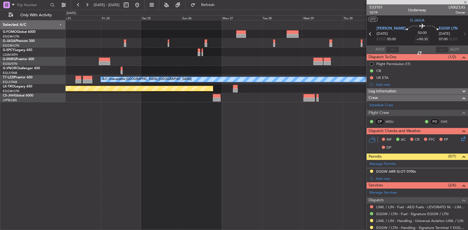
type input "2"
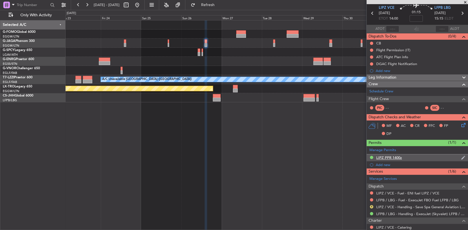
scroll to position [28, 0]
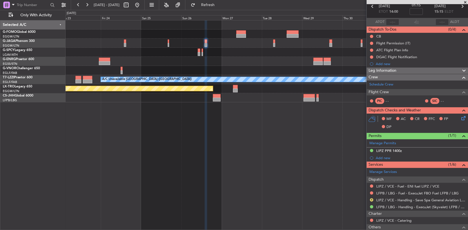
click at [468, 53] on html "23 Oct 2025 - 02 Nov 2025 Refresh Quick Links Only With Activity A/C Unavailabl…" at bounding box center [234, 115] width 468 height 230
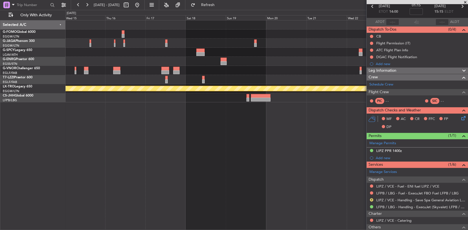
click at [375, 61] on fb-app "23 Oct 2025 - 02 Nov 2025 Refresh Quick Links Only With Activity A/C Unavailabl…" at bounding box center [234, 117] width 468 height 226
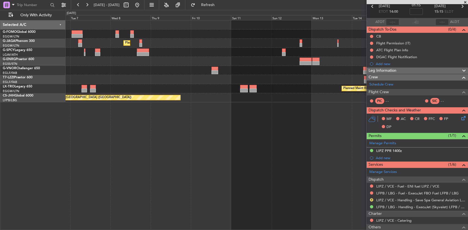
click at [392, 74] on fb-app "23 Oct 2025 - 02 Nov 2025 Refresh Quick Links Only With Activity Planned Maint …" at bounding box center [234, 117] width 468 height 226
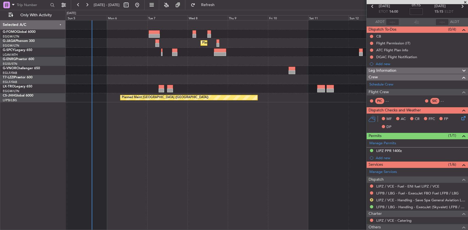
click at [231, 83] on div at bounding box center [267, 79] width 402 height 9
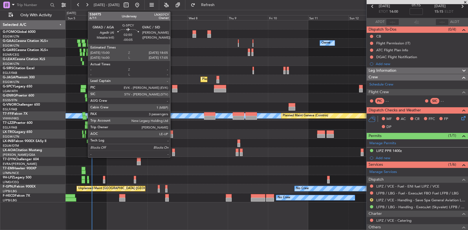
click at [173, 87] on div at bounding box center [174, 87] width 5 height 4
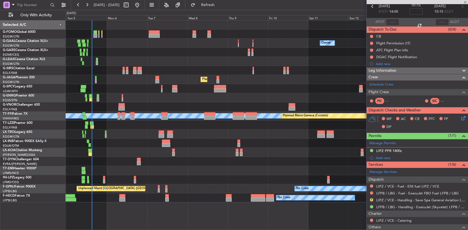
type input "-00:05"
type input "3"
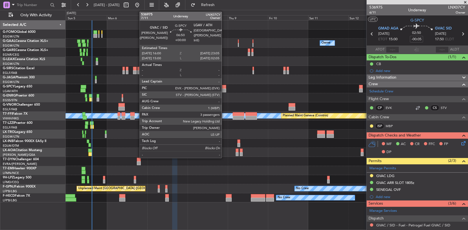
click at [221, 87] on div at bounding box center [220, 87] width 12 height 4
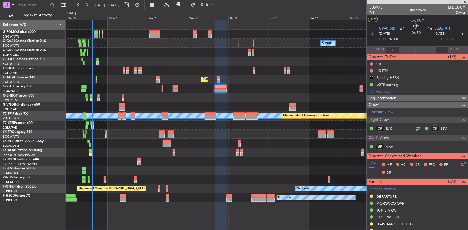
click at [252, 64] on div at bounding box center [267, 61] width 402 height 9
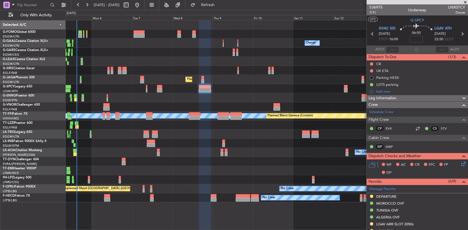
click at [314, 85] on div "Unplanned Maint [GEOGRAPHIC_DATA]" at bounding box center [267, 88] width 402 height 9
click at [246, 86] on div "Unplanned Maint [GEOGRAPHIC_DATA]" at bounding box center [267, 88] width 402 height 9
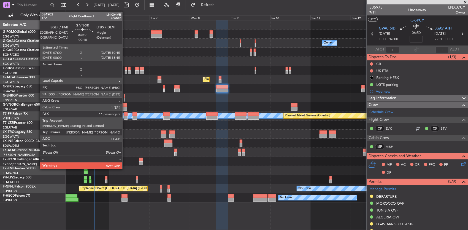
click at [125, 105] on div at bounding box center [124, 105] width 6 height 4
type input "-00:10"
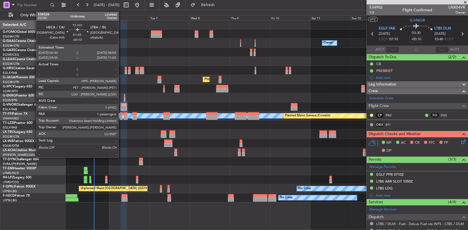
click at [121, 117] on div at bounding box center [121, 118] width 3 height 4
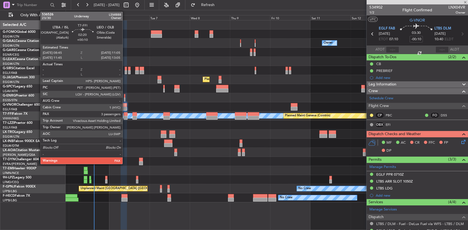
type input "1"
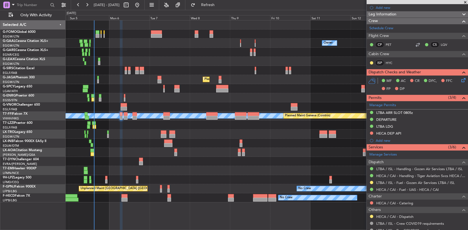
scroll to position [107, 0]
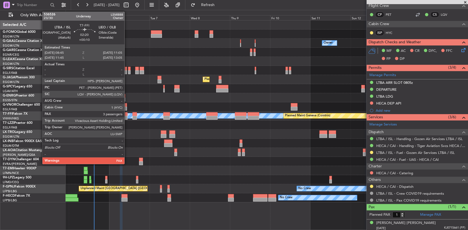
click at [128, 117] on div "MEL MEL Planned Maint Geneva (Cointrin)" at bounding box center [267, 115] width 402 height 9
click at [127, 117] on div at bounding box center [126, 118] width 4 height 4
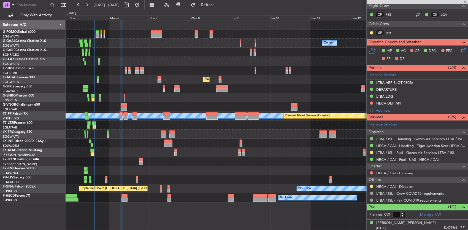
type input "+00:10"
type input "3"
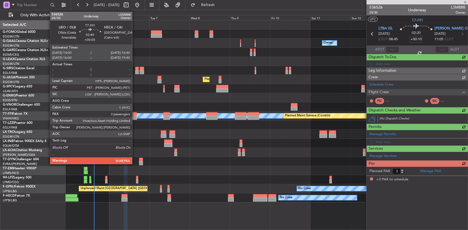
scroll to position [0, 0]
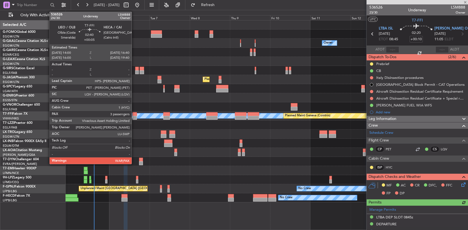
click at [134, 114] on div at bounding box center [135, 114] width 5 height 4
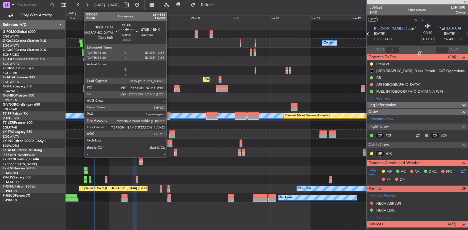
click at [169, 116] on div at bounding box center [166, 118] width 6 height 4
type input "-00:20"
type input "7"
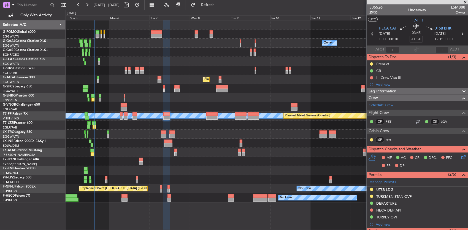
click at [149, 121] on div "Owner No Crew Owner Owner No Crew Planned Maint London (Farnborough) Planned Ma…" at bounding box center [267, 111] width 402 height 182
drag, startPoint x: 149, startPoint y: 124, endPoint x: 116, endPoint y: 168, distance: 55.2
click at [112, 147] on div "Planned Maint [GEOGRAPHIC_DATA]" at bounding box center [267, 143] width 402 height 9
click at [209, 125] on div at bounding box center [267, 124] width 402 height 9
click at [124, 128] on div at bounding box center [267, 124] width 402 height 9
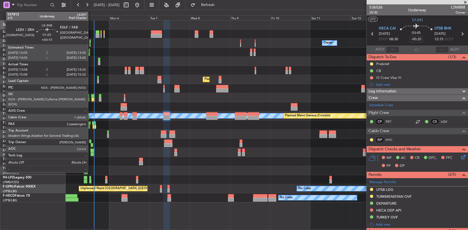
click at [91, 144] on div at bounding box center [92, 145] width 2 height 4
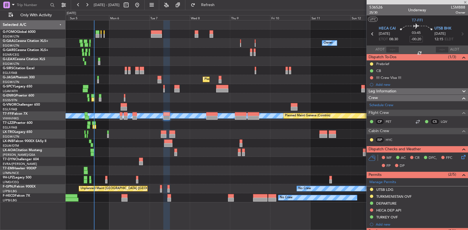
type input "+00:15"
type input "13:08"
type input "14:32"
type input "2"
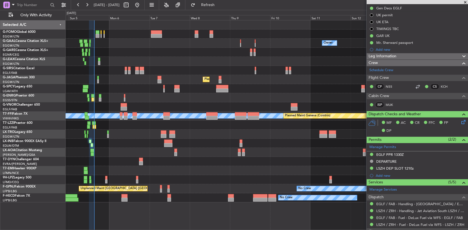
scroll to position [110, 0]
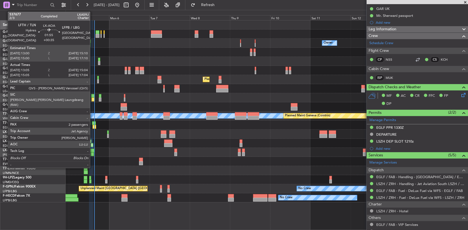
click at [93, 152] on div at bounding box center [92, 150] width 4 height 4
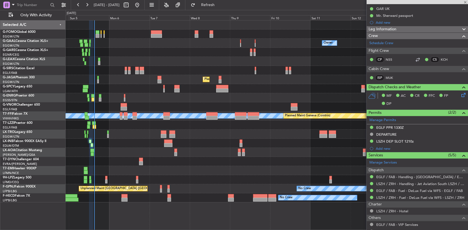
type input "+00:35"
type input "13:15"
type input "14:59"
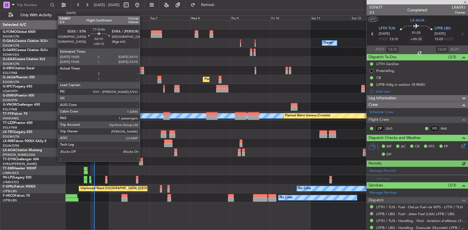
click at [143, 161] on div at bounding box center [267, 161] width 402 height 9
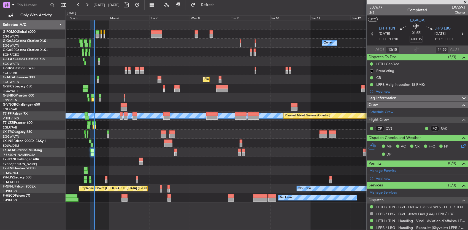
click at [143, 161] on div at bounding box center [267, 161] width 402 height 9
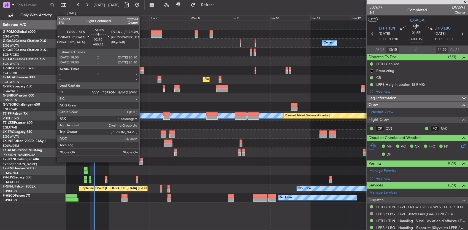
click at [140, 161] on div at bounding box center [141, 163] width 4 height 4
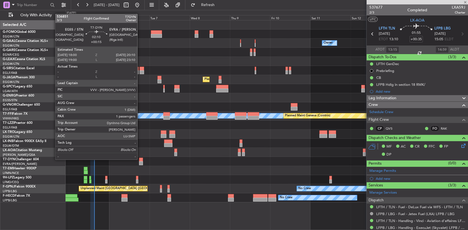
type input "+00:15"
type input "1"
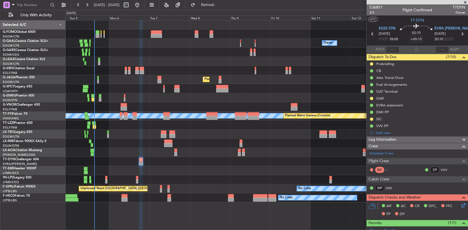
click at [123, 169] on div "No Crew" at bounding box center [267, 170] width 402 height 9
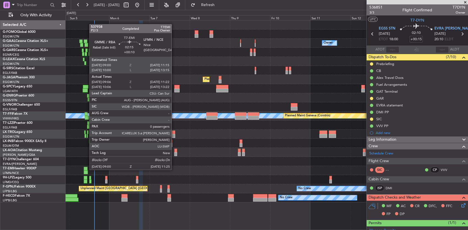
click at [87, 169] on div at bounding box center [86, 169] width 4 height 4
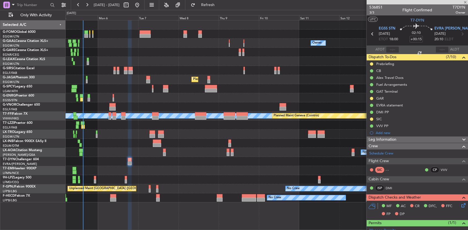
click at [160, 171] on div "No Crew" at bounding box center [267, 170] width 402 height 9
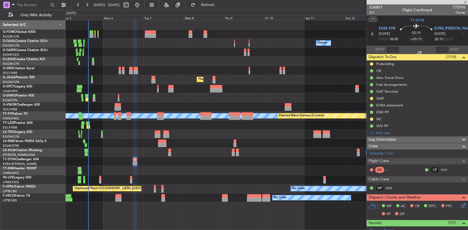
click at [167, 171] on div "No Crew" at bounding box center [267, 170] width 402 height 9
type input "+00:10"
type input "09:06"
type input "11:22"
type input "0"
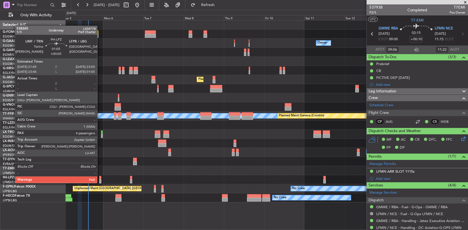
click at [100, 177] on div at bounding box center [100, 178] width 2 height 4
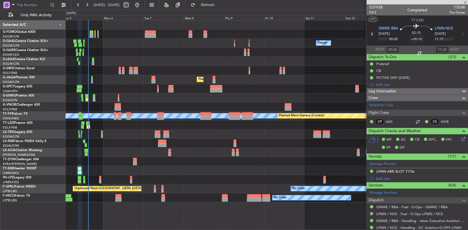
type input "+00:05"
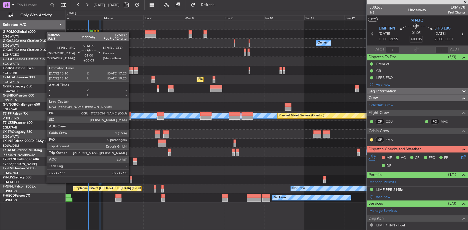
click at [132, 177] on div at bounding box center [131, 178] width 2 height 4
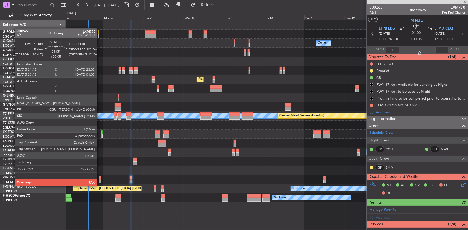
click at [100, 180] on div at bounding box center [100, 181] width 2 height 4
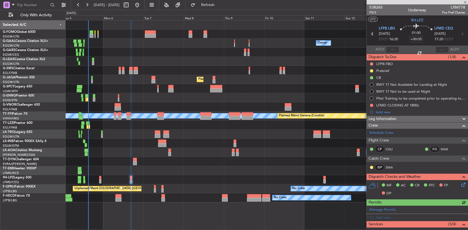
type input "4"
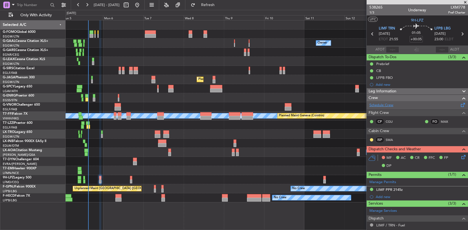
click at [392, 106] on link "Schedule Crew" at bounding box center [381, 105] width 24 height 6
click at [153, 185] on div "Unplanned Maint Paris (Le Bourget) No Crew No Crew No Crew Planned Maint Paris …" at bounding box center [267, 188] width 402 height 9
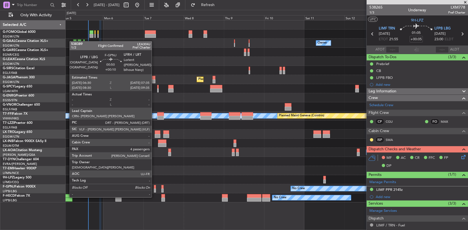
click at [155, 186] on div at bounding box center [155, 187] width 2 height 4
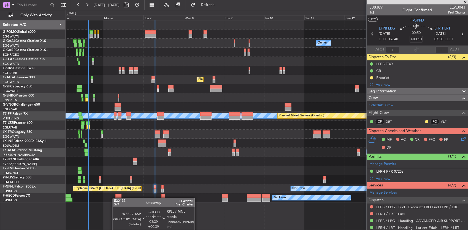
click at [115, 198] on div at bounding box center [118, 200] width 6 height 4
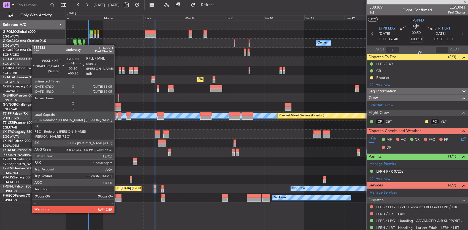
type input "+00:20"
type input "1"
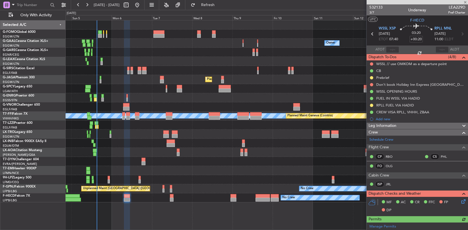
click at [126, 174] on div "Owner No Crew Owner Owner No Crew Planned Maint [GEOGRAPHIC_DATA] ([GEOGRAPHIC_…" at bounding box center [267, 111] width 402 height 182
click at [166, 199] on div "Planned Maint Paris (Le Bourget) No Crew No Crew AOG Maint Paris (Le Bourget)" at bounding box center [267, 197] width 402 height 9
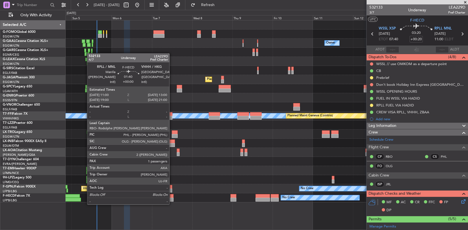
click at [172, 199] on div at bounding box center [172, 200] width 4 height 4
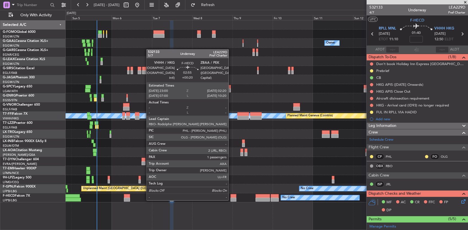
click at [231, 195] on div at bounding box center [234, 196] width 6 height 4
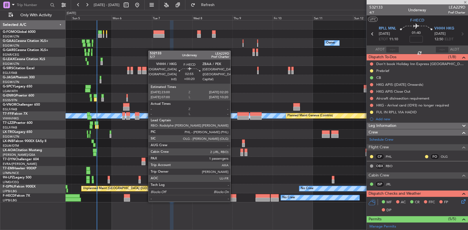
type input "+00:20"
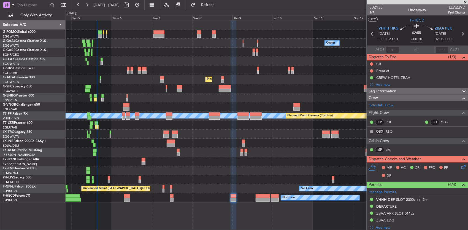
click at [180, 209] on div "Owner No Crew Owner Owner No Crew Planned Maint [GEOGRAPHIC_DATA] ([GEOGRAPHIC_…" at bounding box center [267, 125] width 403 height 210
click at [217, 153] on div "No Crew [GEOGRAPHIC_DATA] ([GEOGRAPHIC_DATA]) No Crew [GEOGRAPHIC_DATA] ([GEOGR…" at bounding box center [267, 152] width 402 height 9
